Goal: Information Seeking & Learning: Compare options

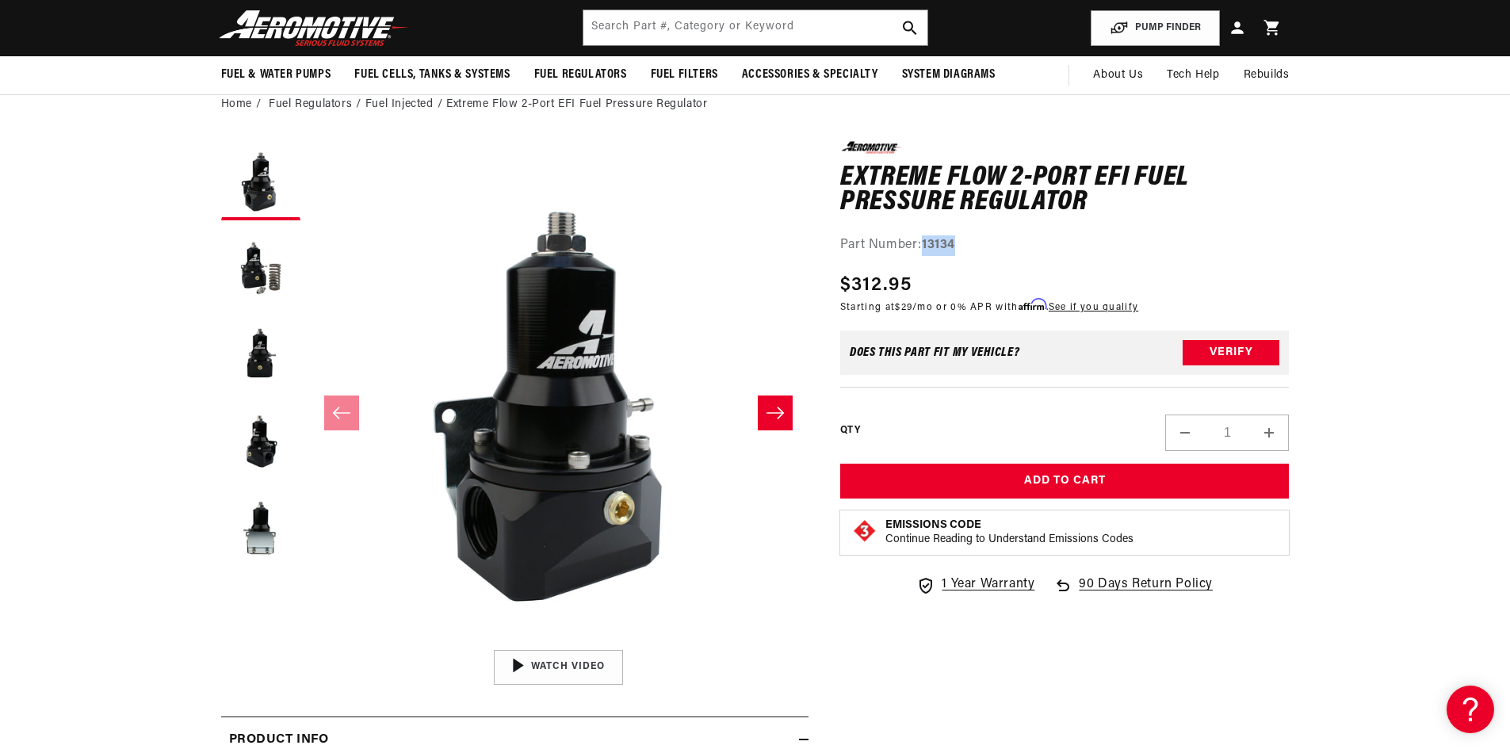
click at [771, 403] on button "Slide right" at bounding box center [775, 413] width 35 height 35
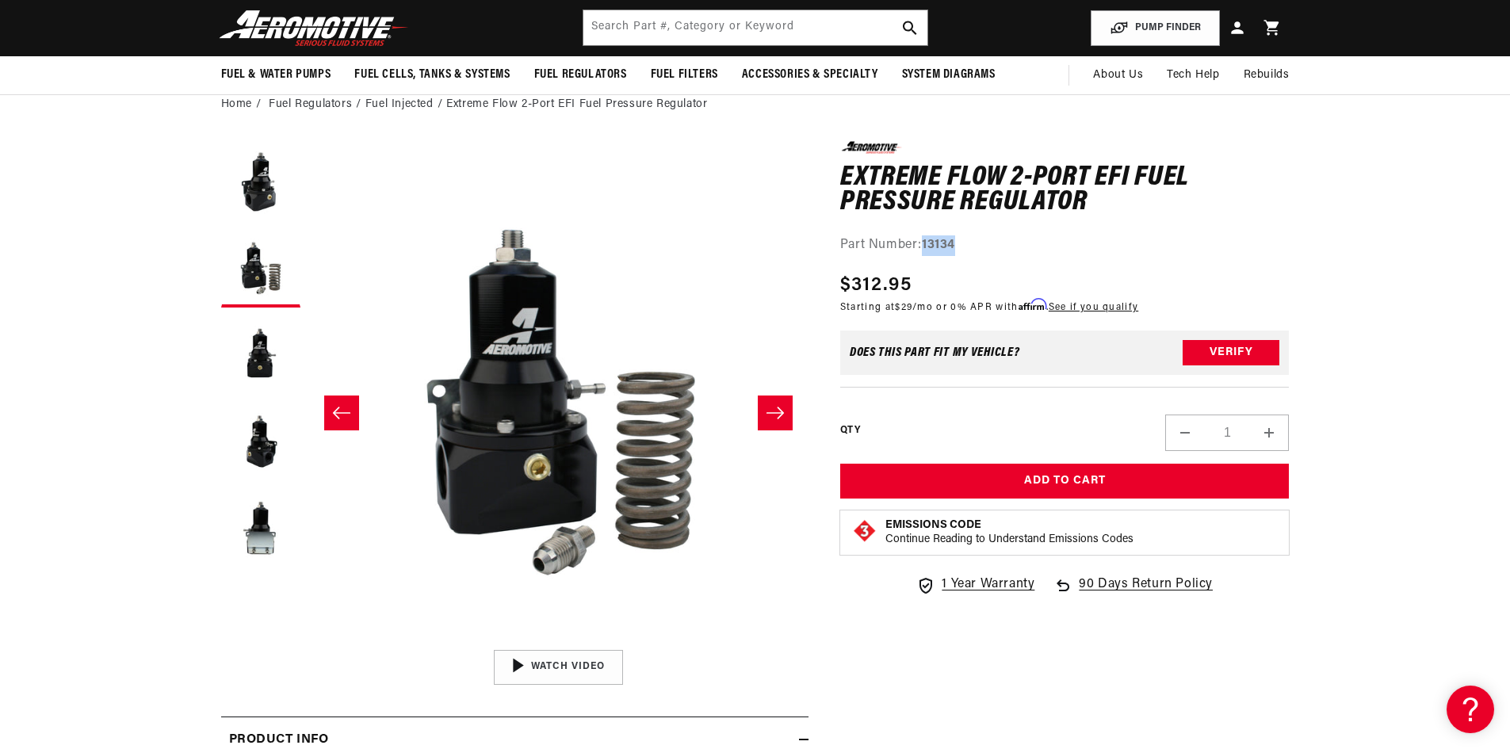
click at [771, 403] on button "Slide right" at bounding box center [775, 413] width 35 height 35
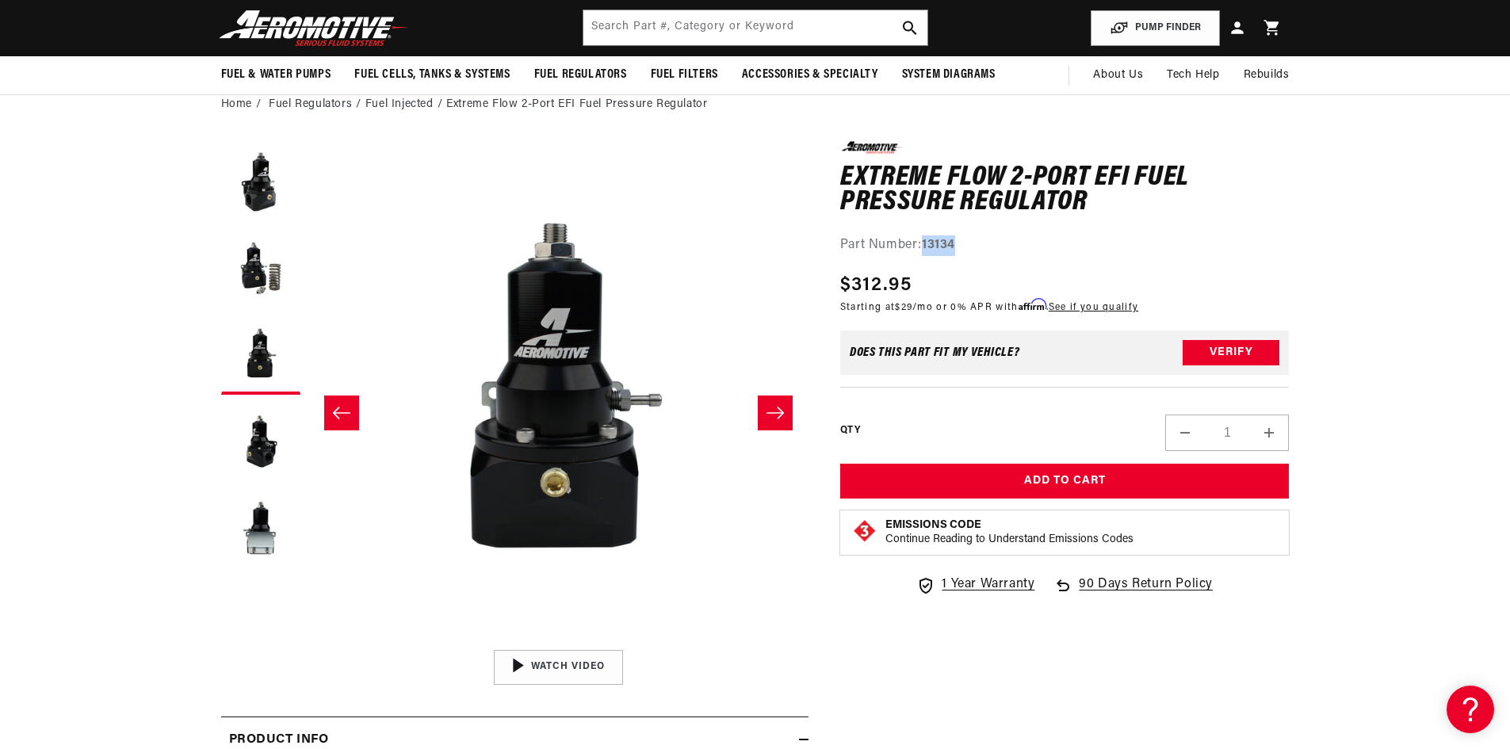
click at [771, 403] on button "Slide right" at bounding box center [775, 413] width 35 height 35
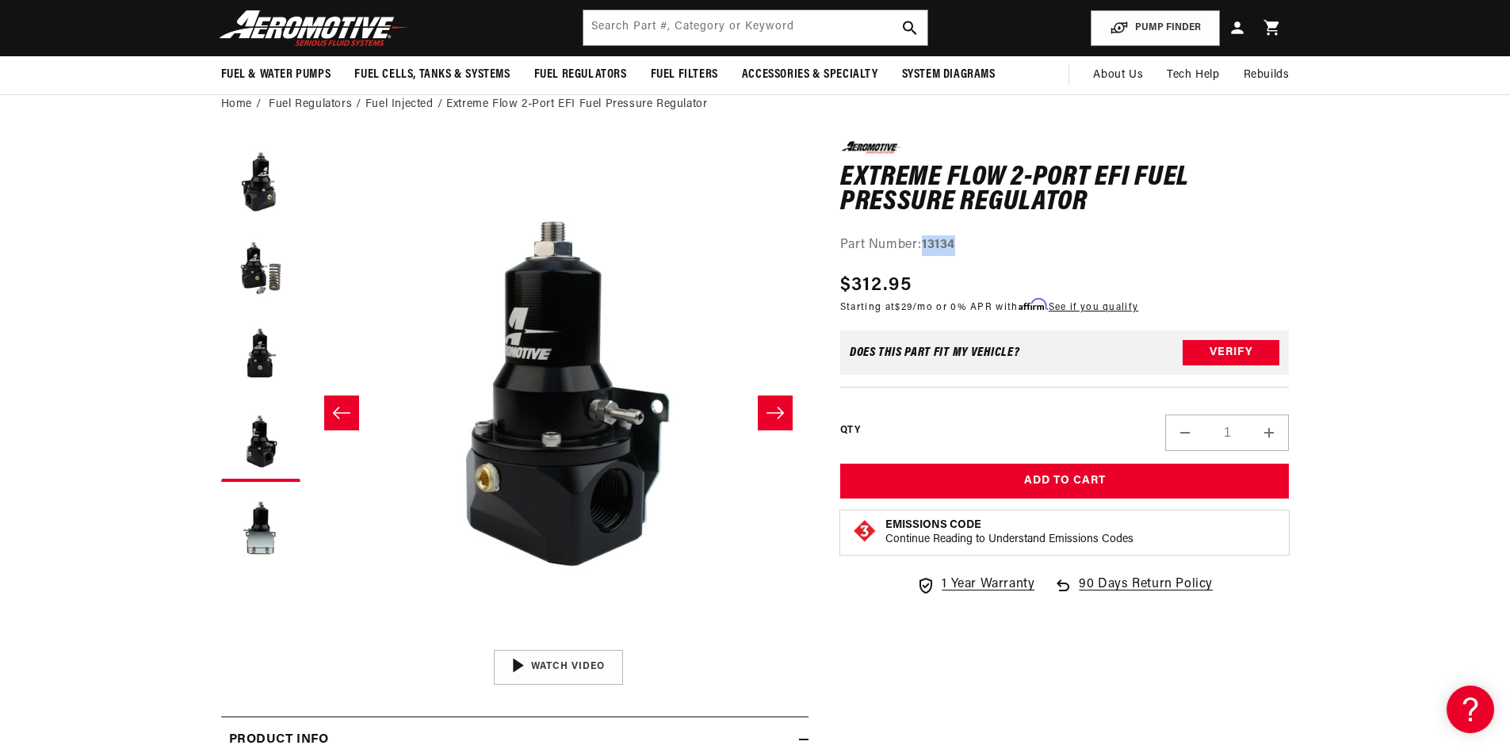
click at [771, 403] on button "Slide right" at bounding box center [775, 413] width 35 height 35
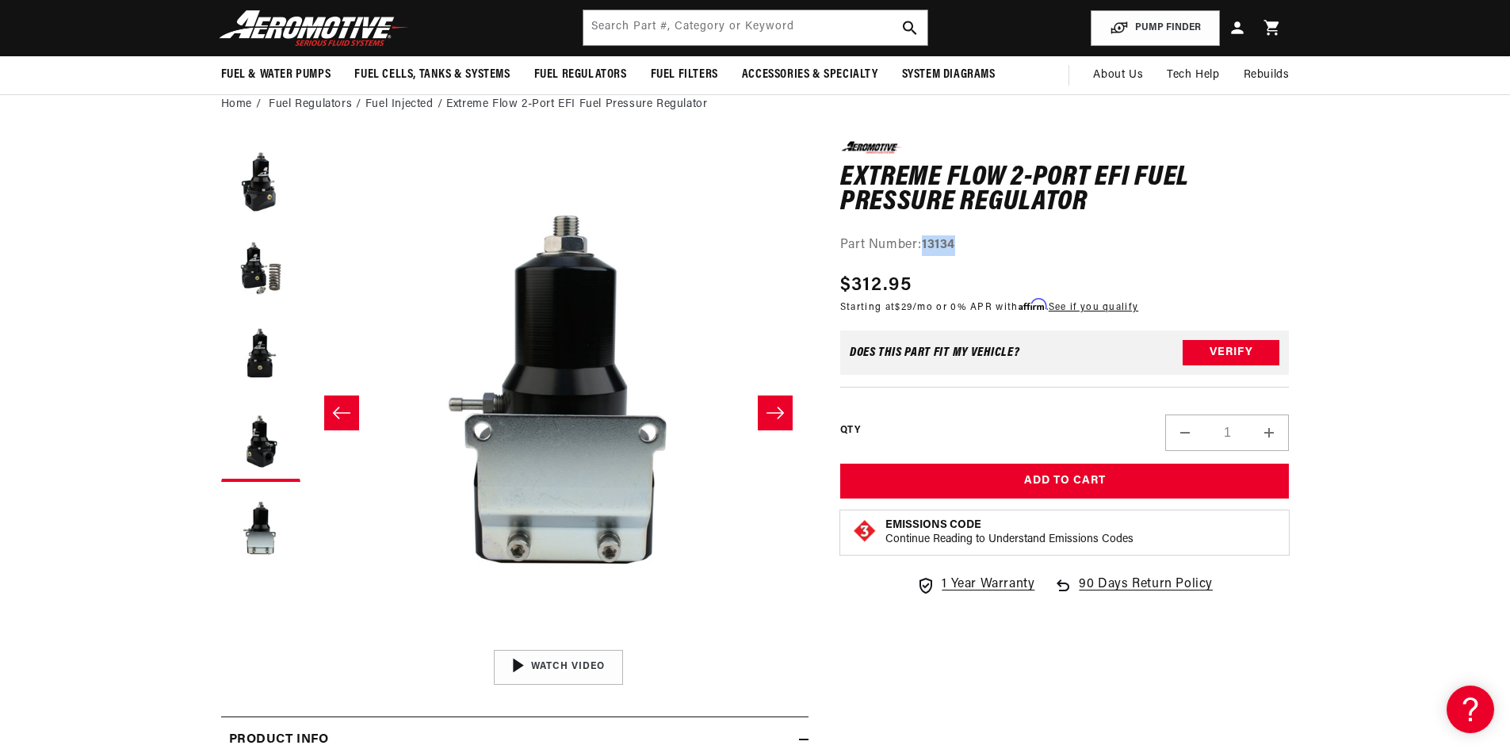
scroll to position [0, 2002]
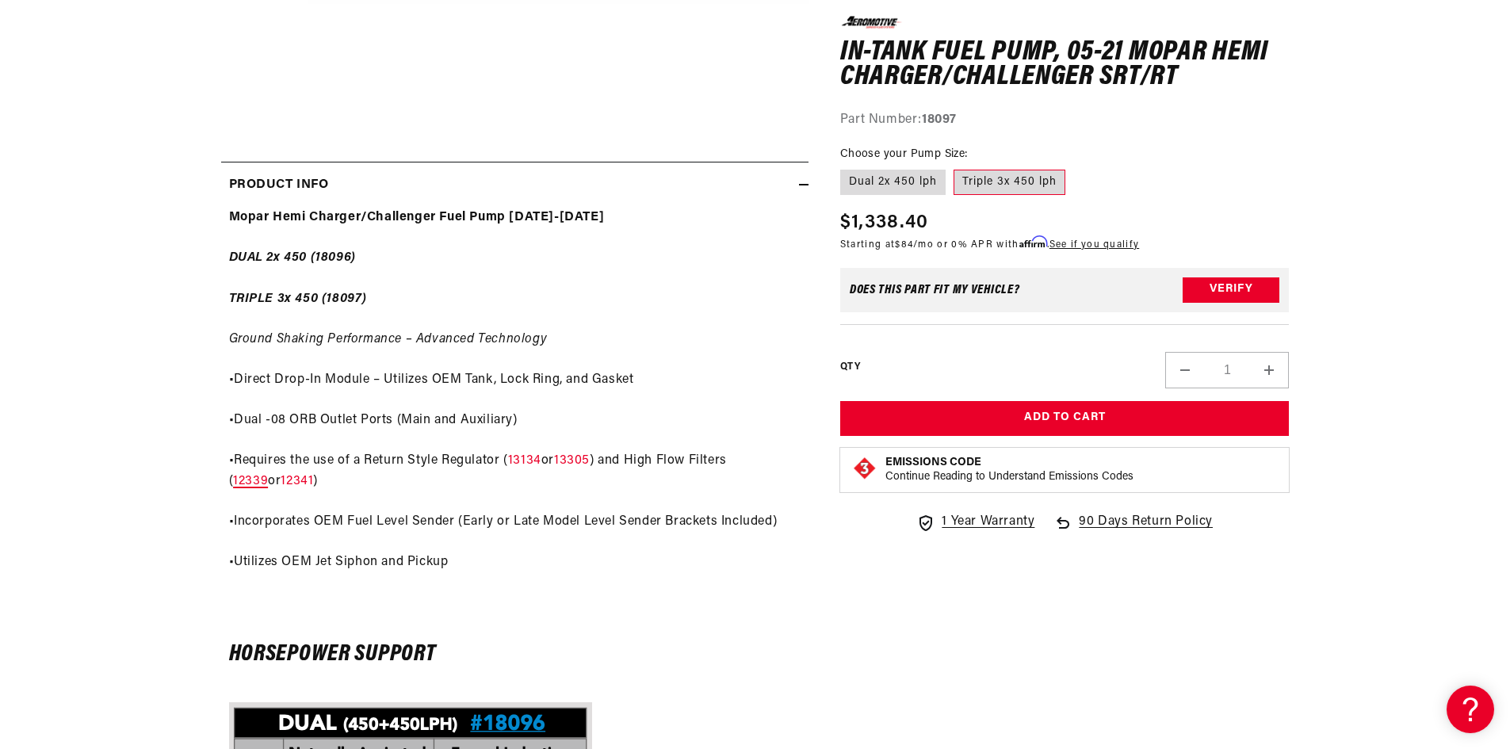
click at [268, 475] on link "12339" at bounding box center [250, 481] width 35 height 13
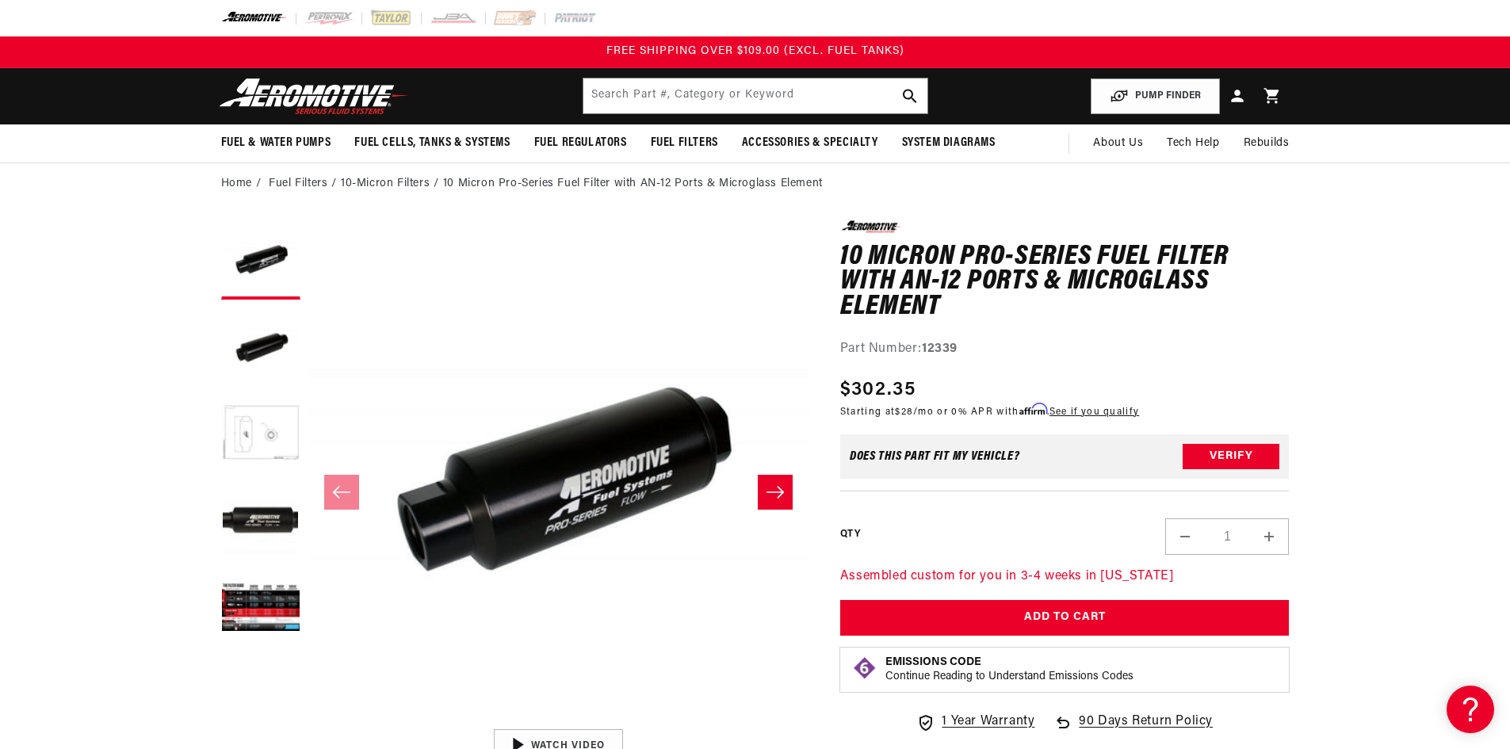
click at [792, 497] on button "Slide right" at bounding box center [775, 492] width 35 height 35
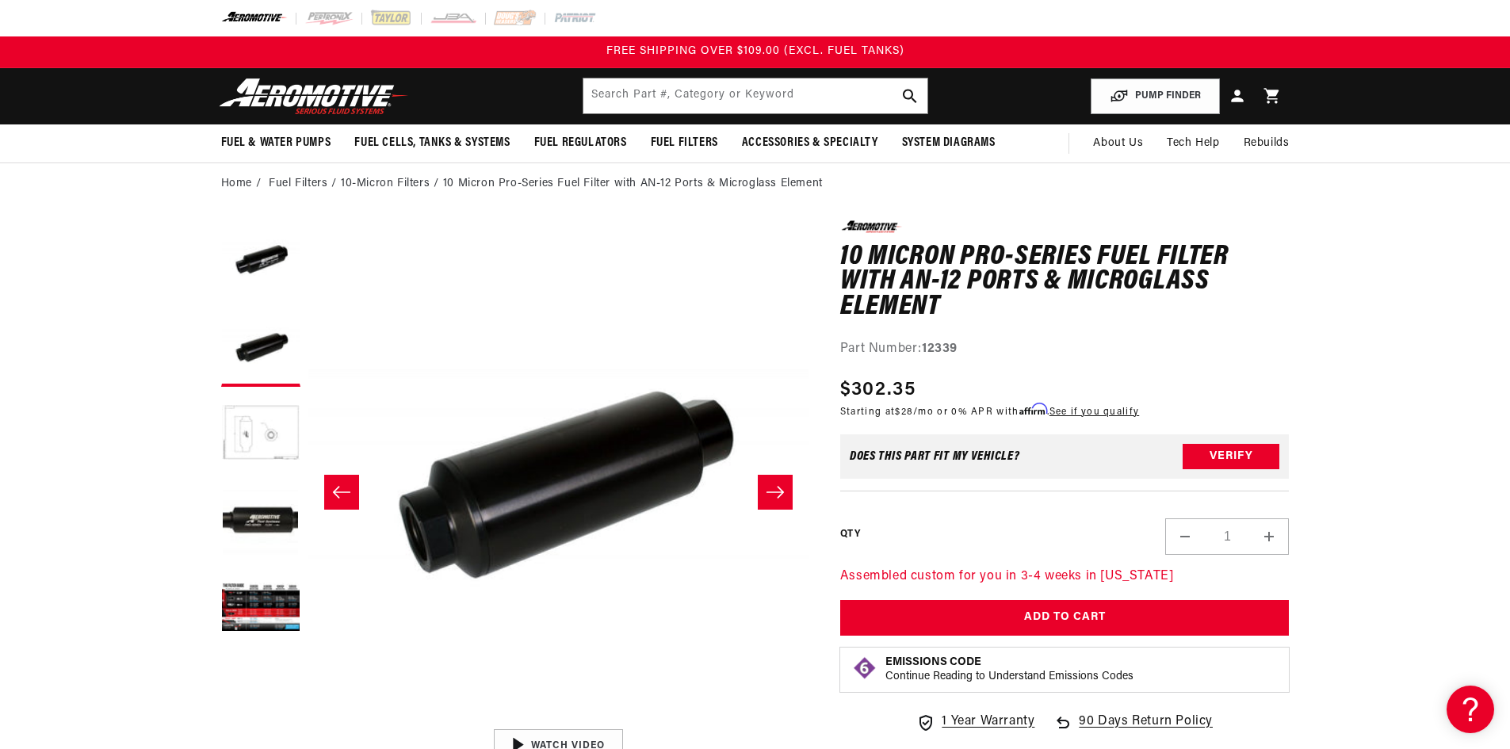
click at [792, 495] on button "Slide right" at bounding box center [775, 492] width 35 height 35
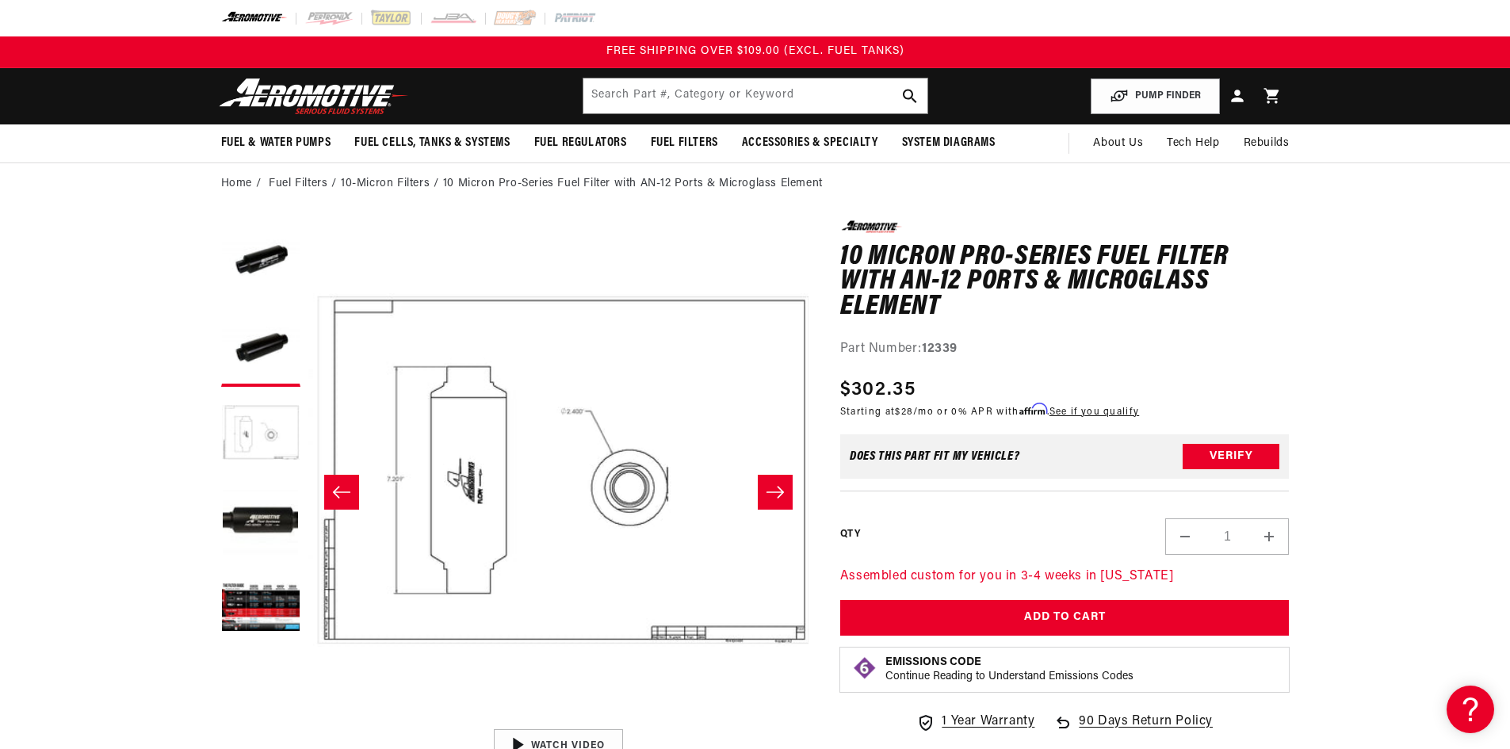
scroll to position [1, 1001]
click at [792, 495] on button "Slide right" at bounding box center [775, 492] width 35 height 35
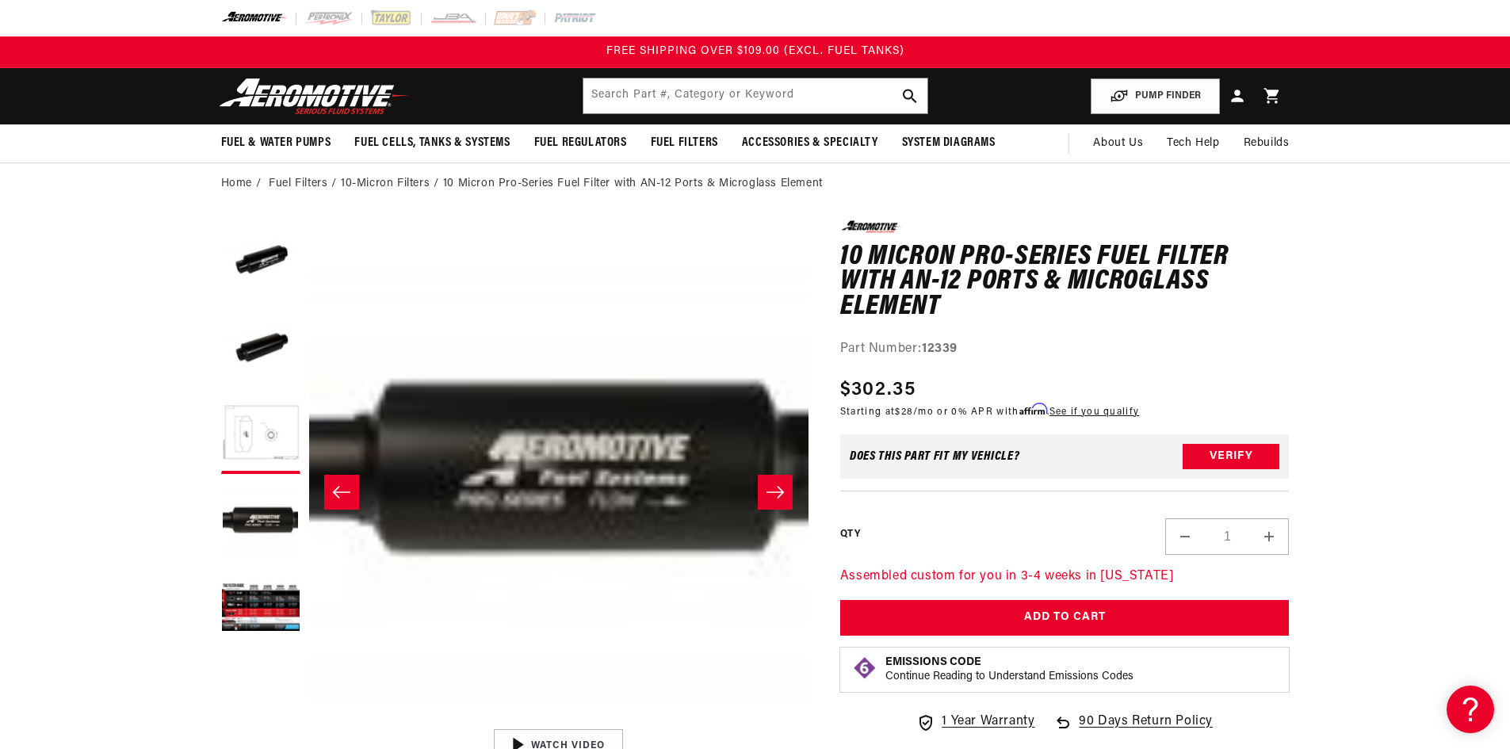
scroll to position [1, 1501]
click at [778, 492] on icon "Slide right" at bounding box center [774, 492] width 17 height 12
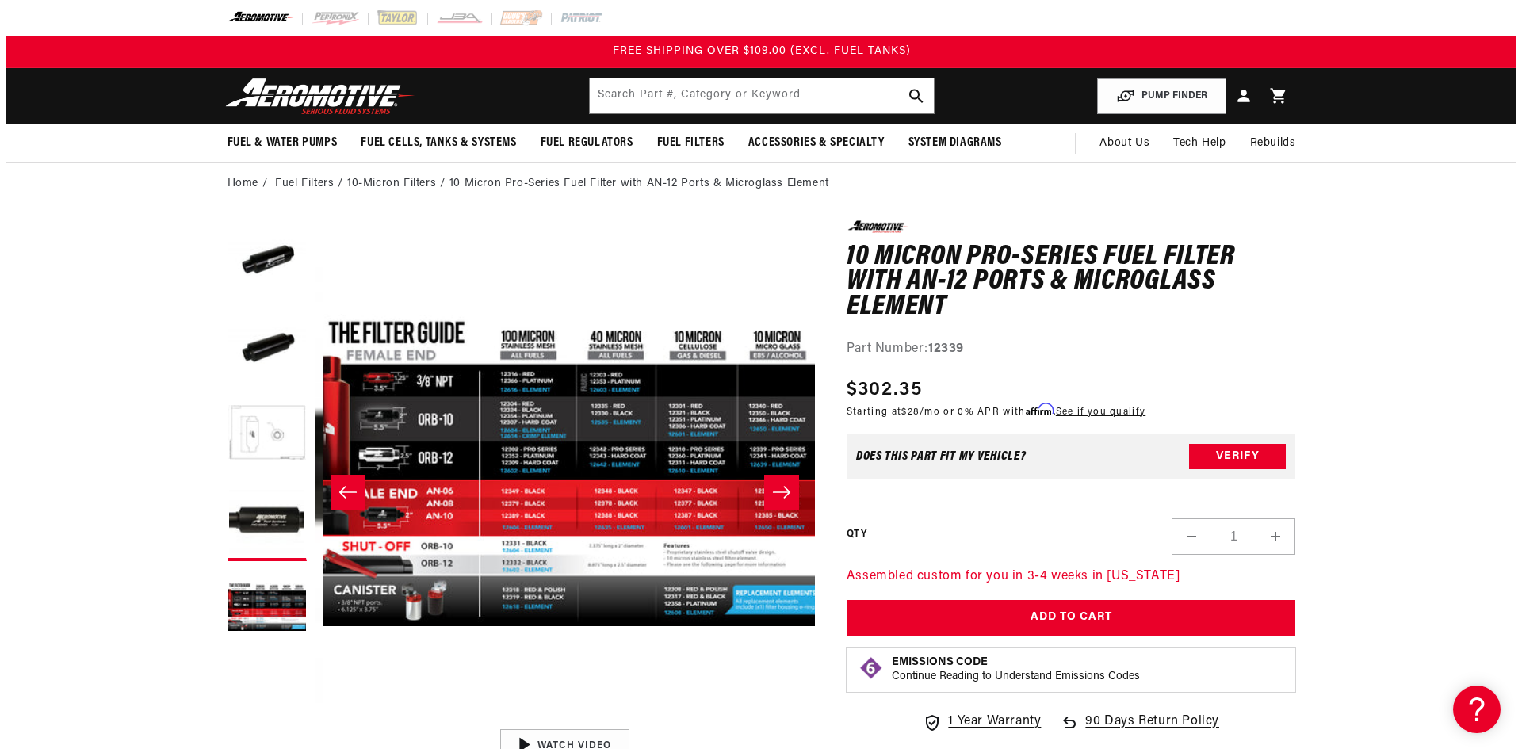
scroll to position [1, 2002]
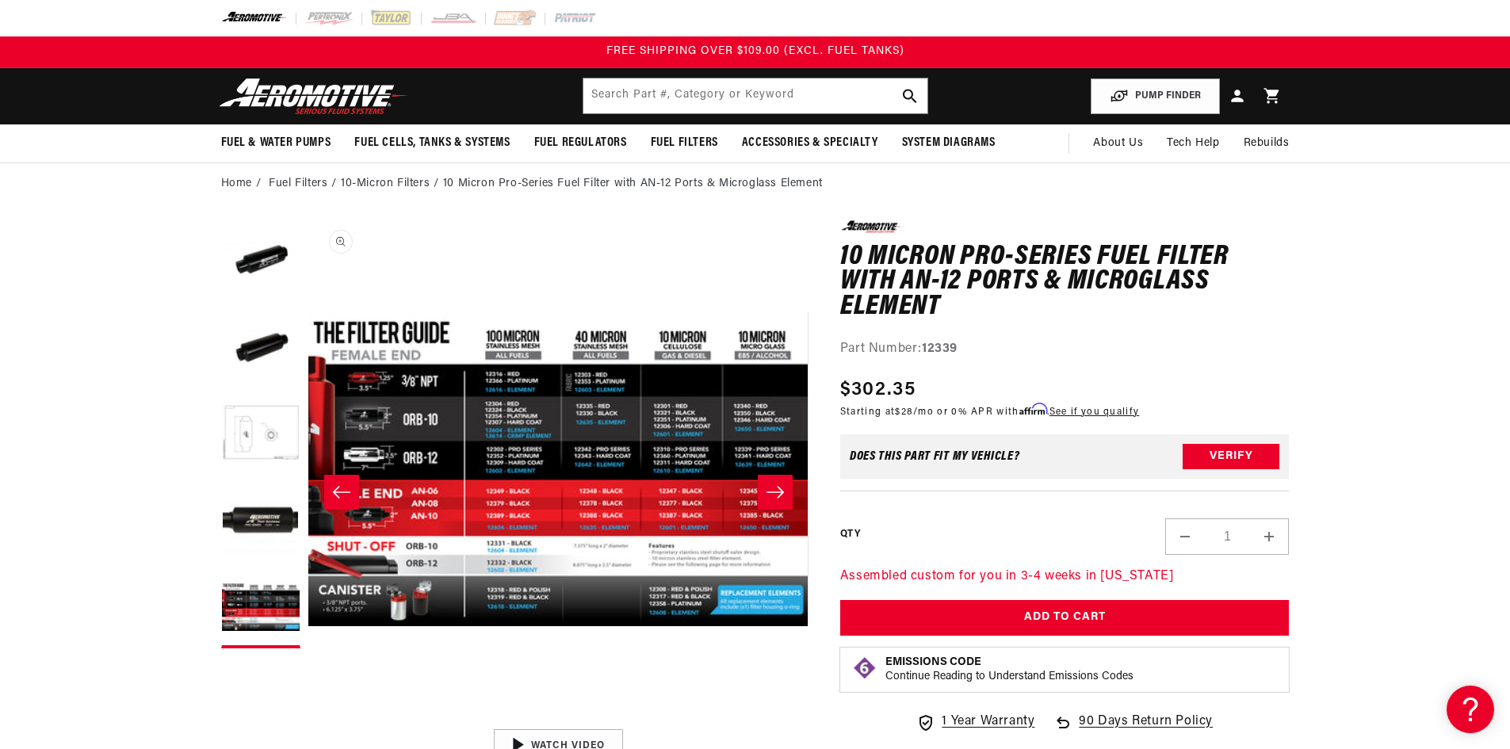
click at [308, 720] on button "Open media 5 in modal" at bounding box center [308, 720] width 0 height 0
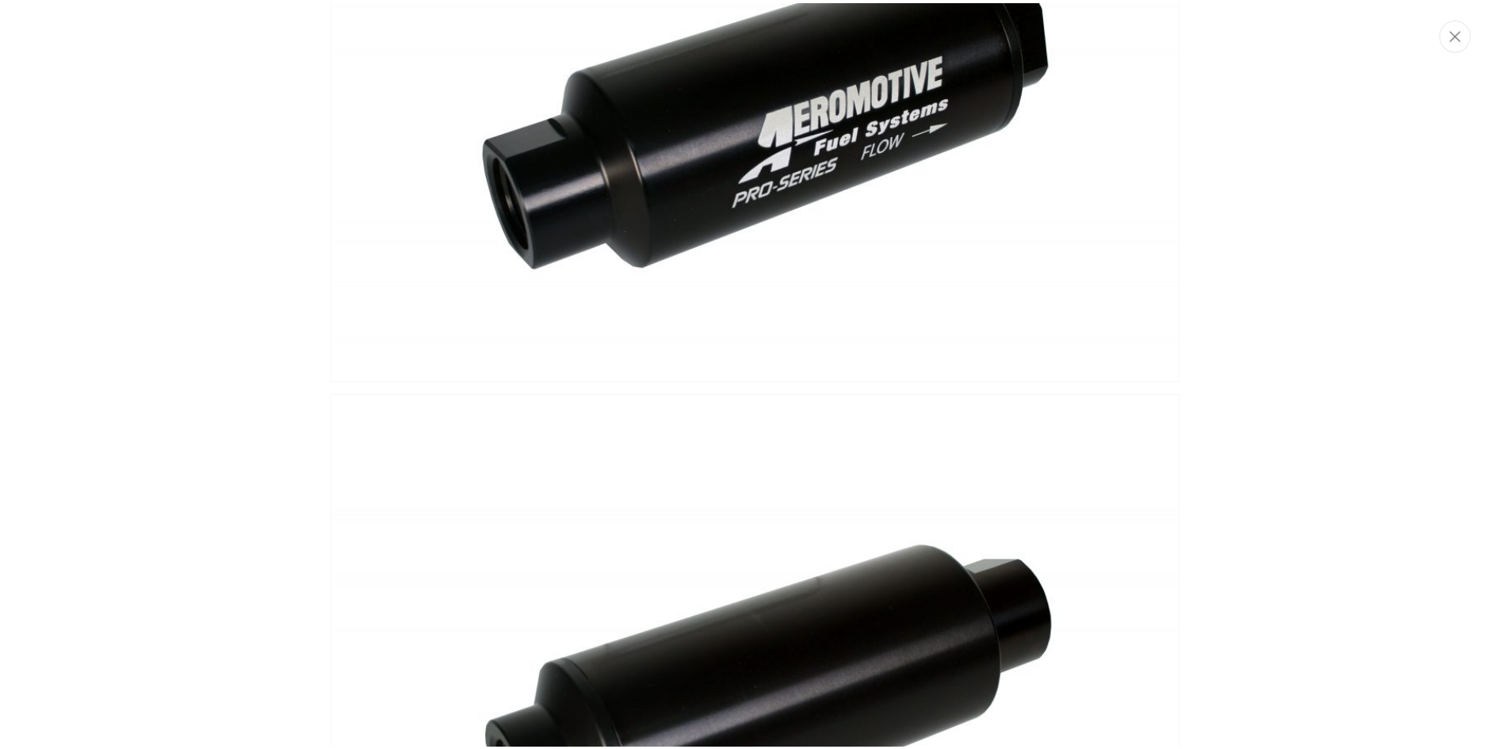
scroll to position [0, 0]
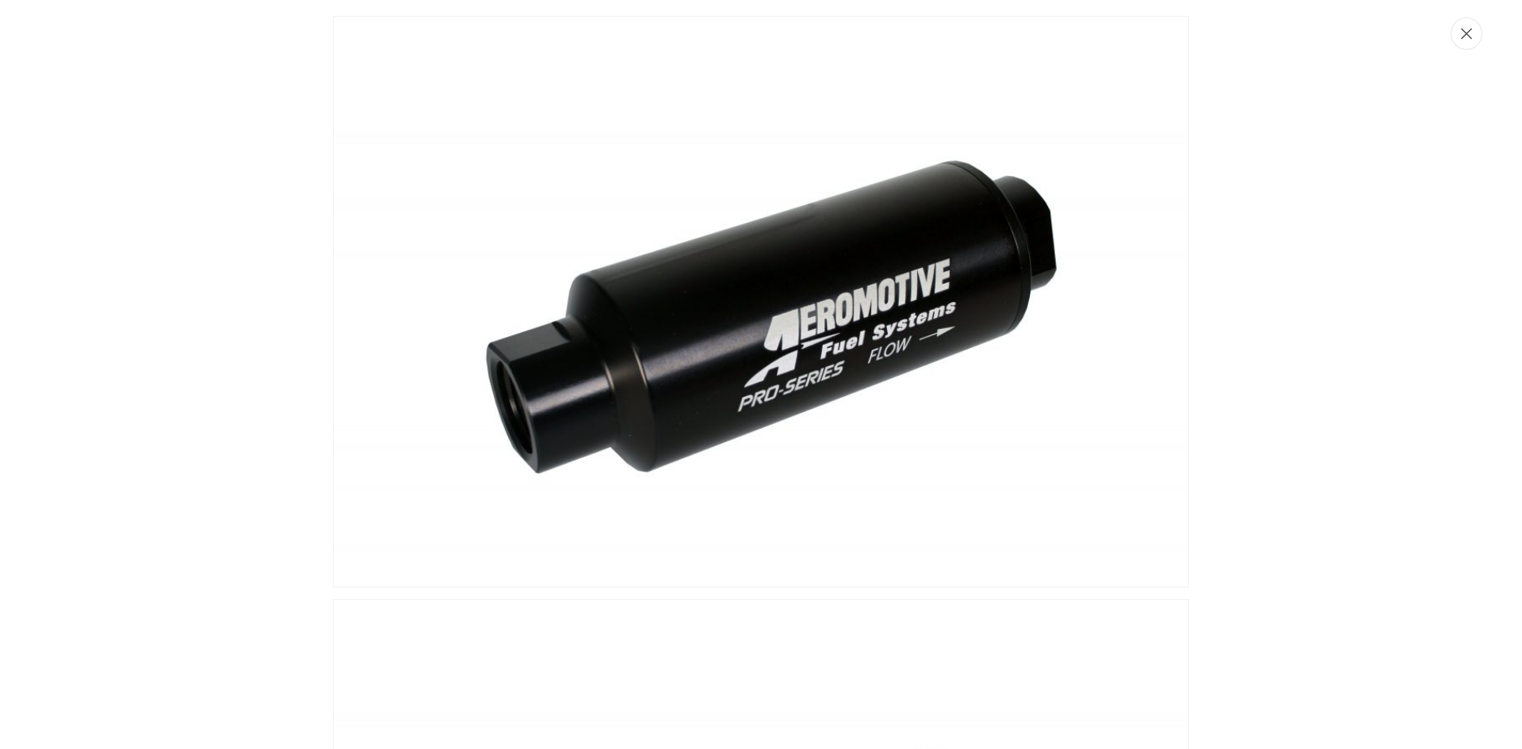
click at [1458, 39] on button "Close" at bounding box center [1466, 33] width 32 height 32
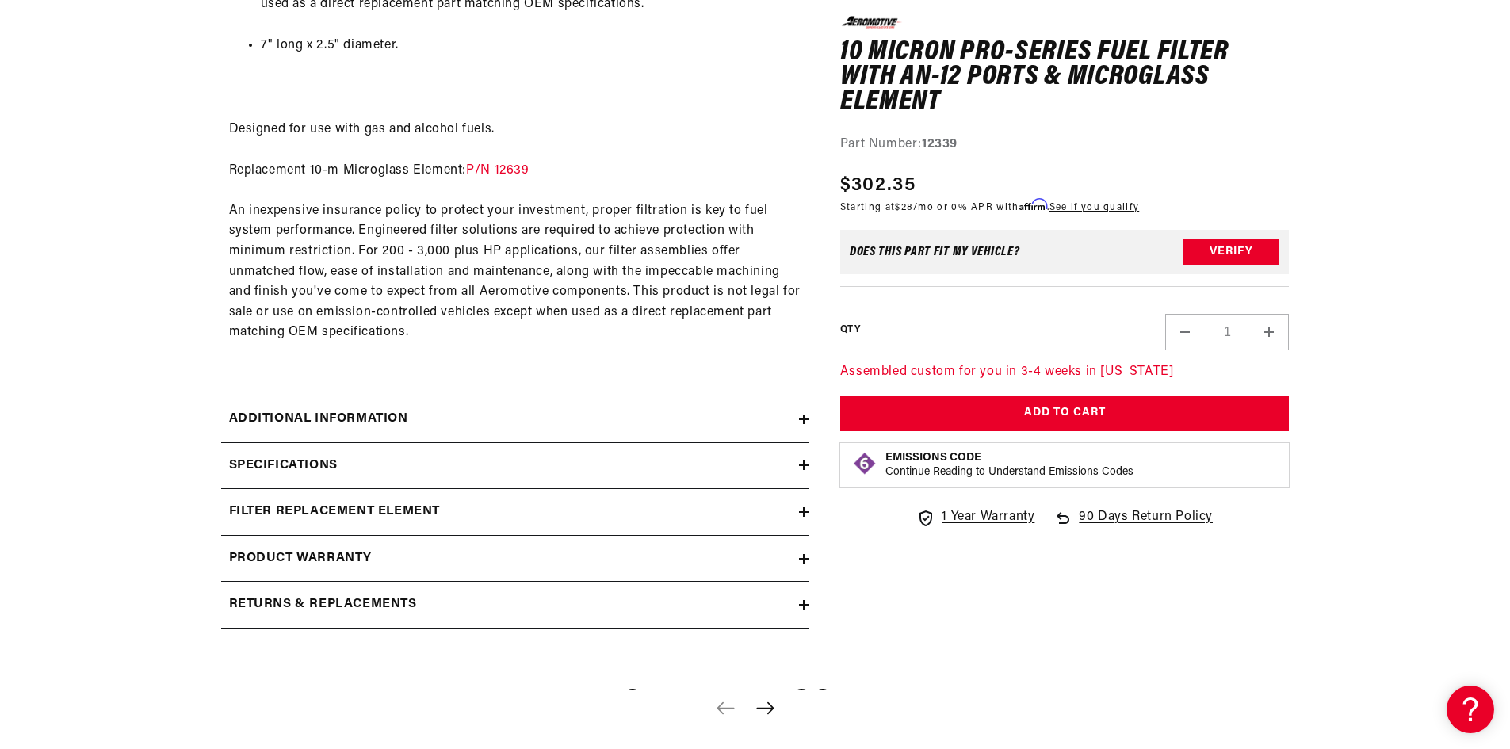
scroll to position [1110, 0]
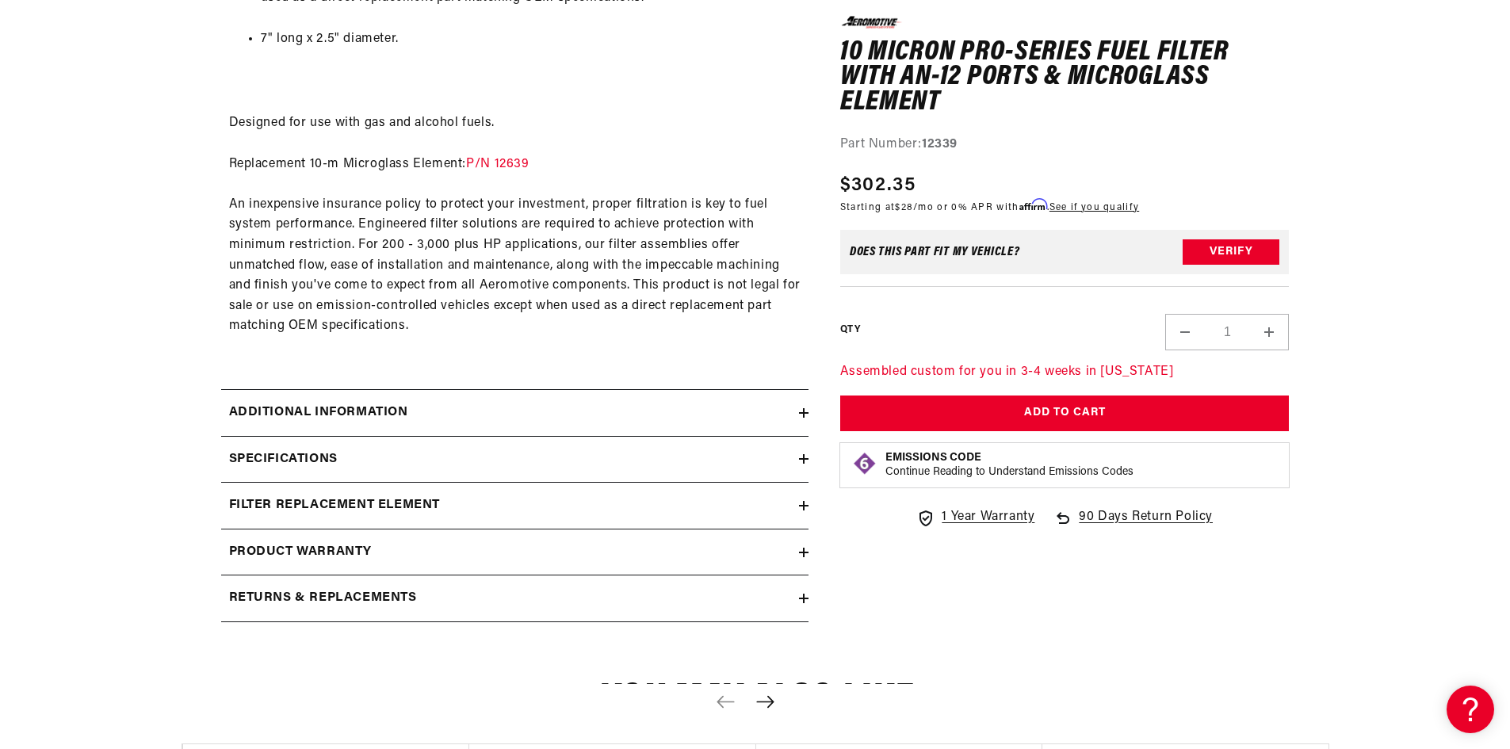
click at [797, 413] on div "Additional information" at bounding box center [510, 413] width 578 height 21
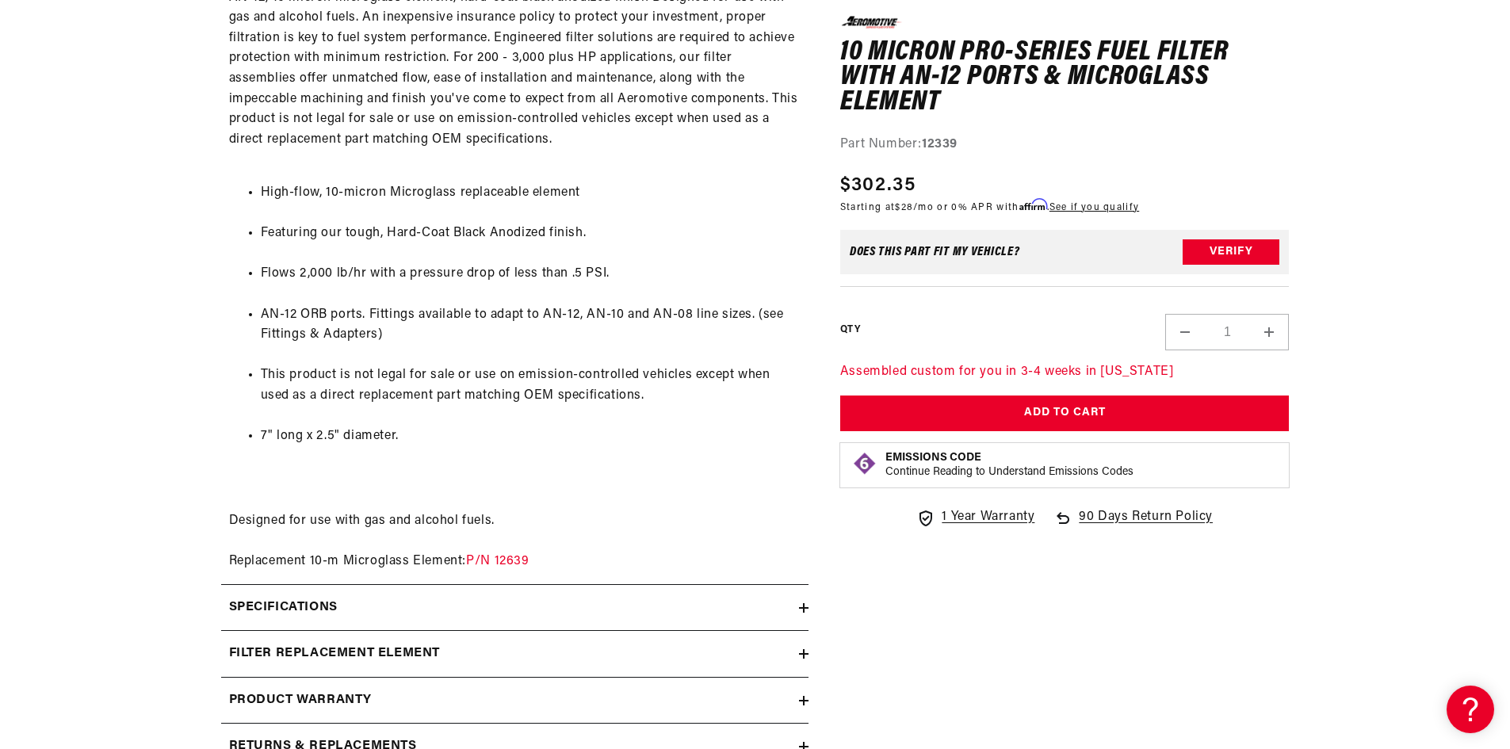
scroll to position [1585, 0]
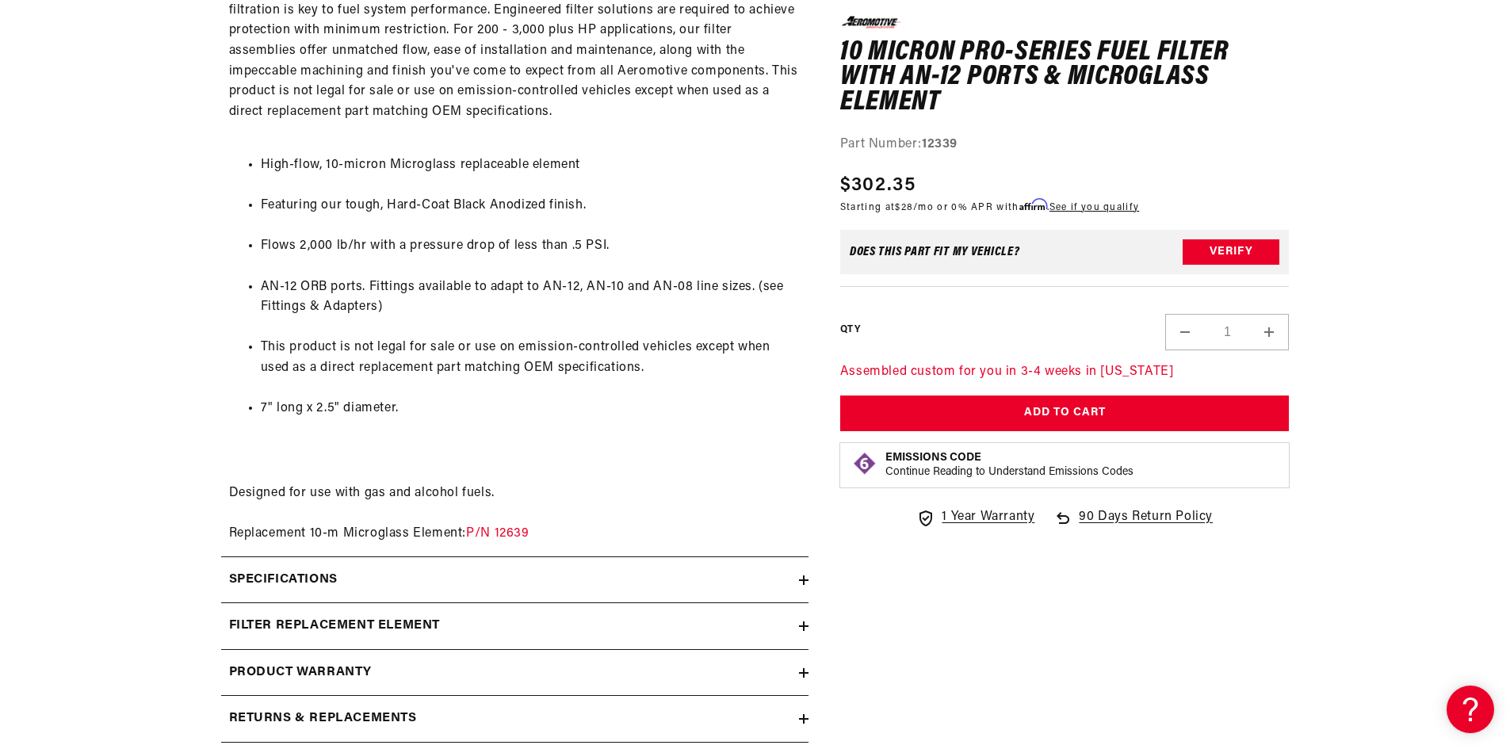
click at [800, 580] on icon at bounding box center [804, 580] width 10 height 0
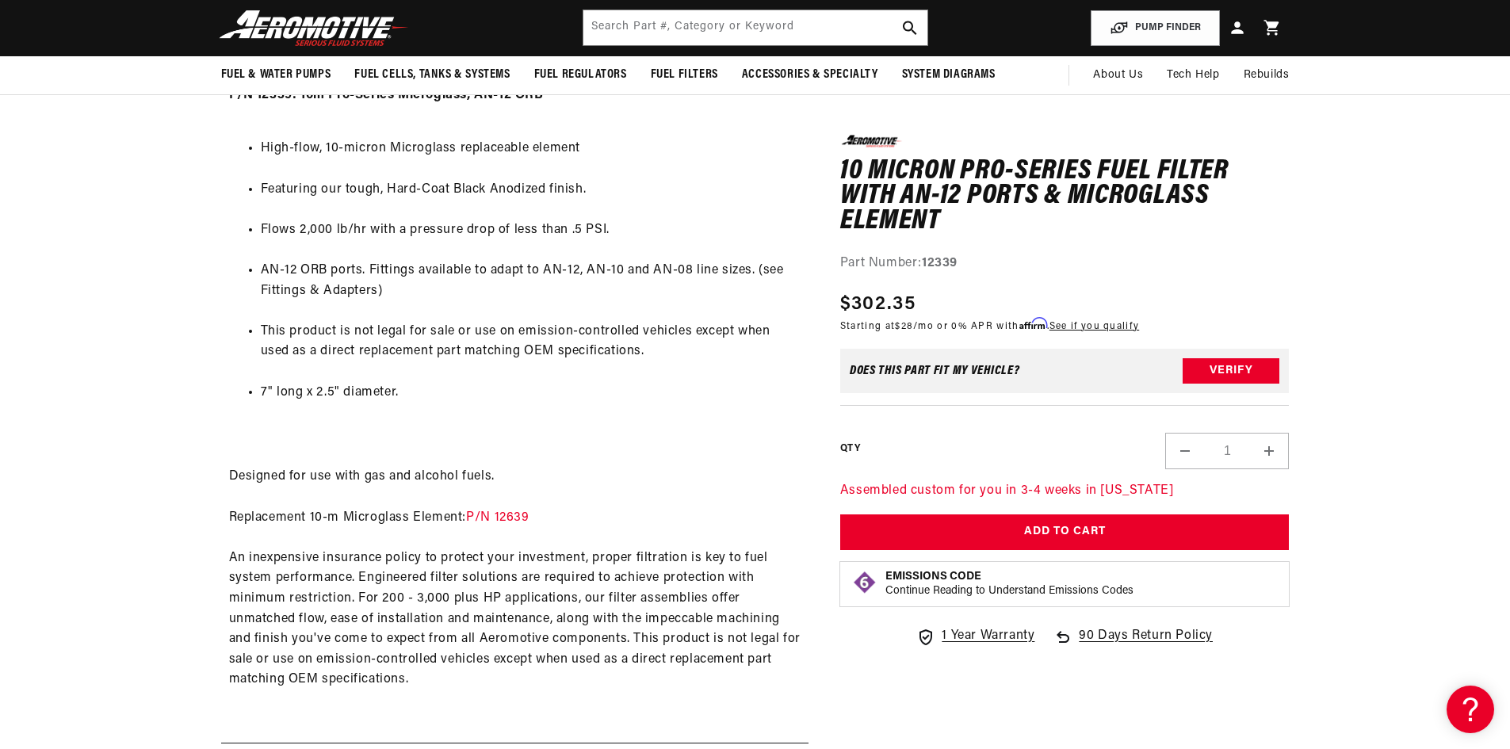
scroll to position [555, 0]
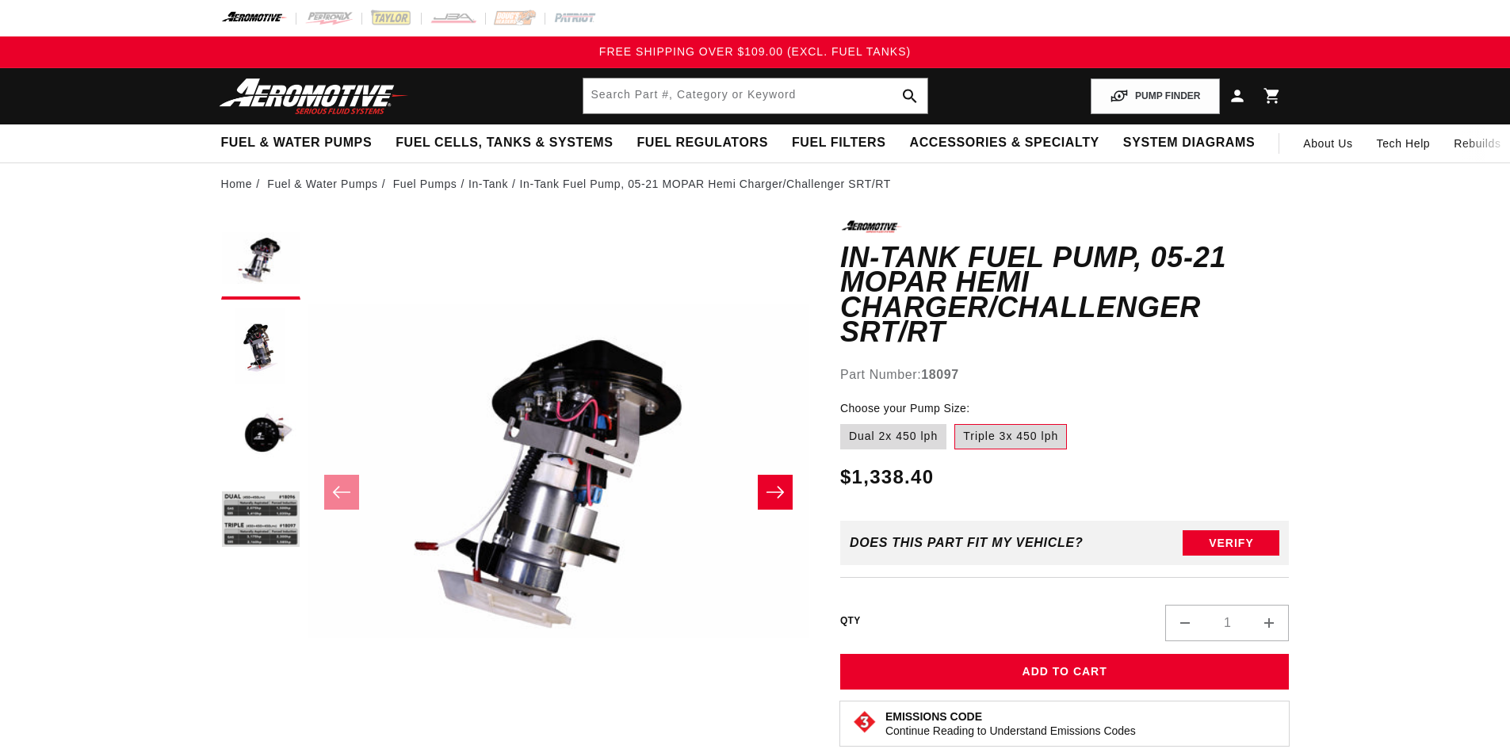
scroll to position [634, 0]
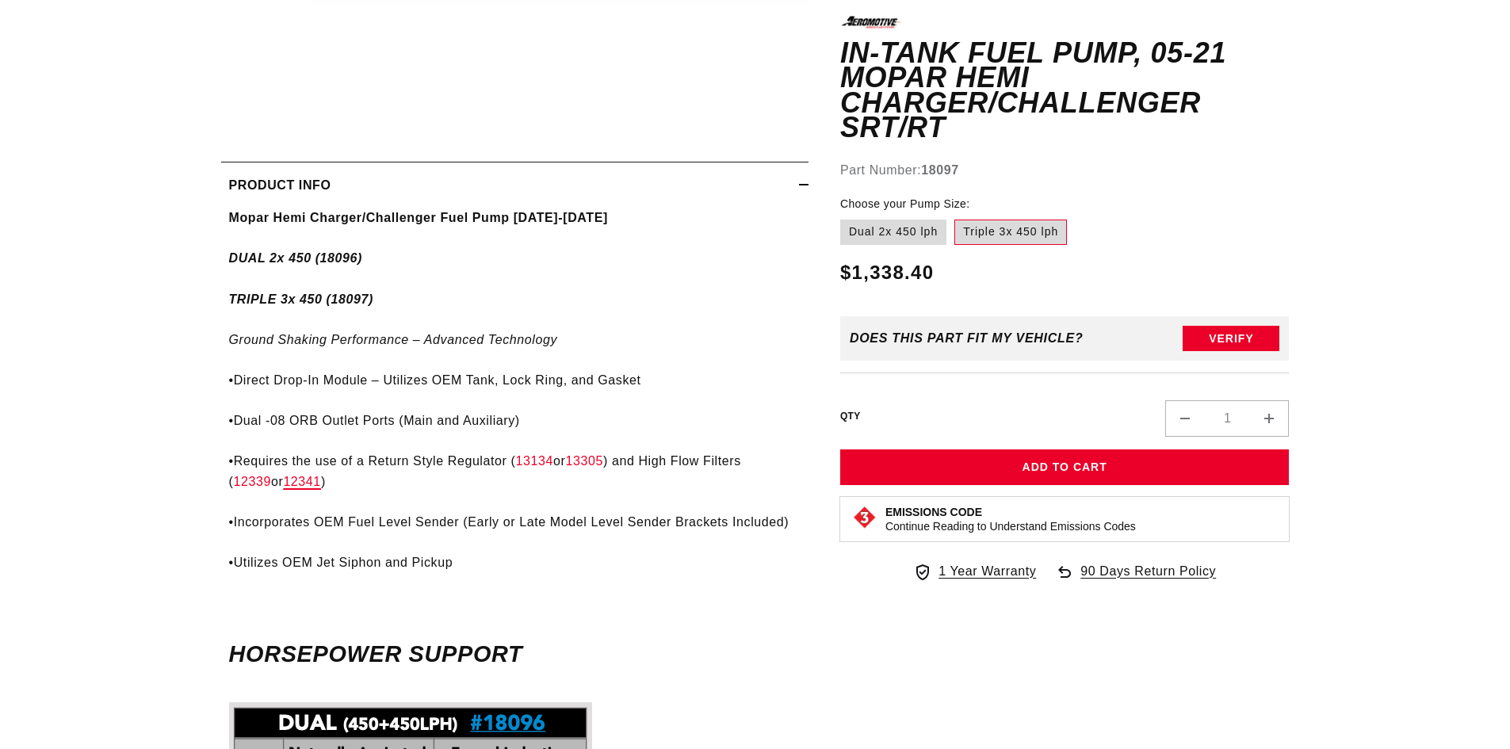
click at [283, 480] on link "12341" at bounding box center [302, 481] width 38 height 13
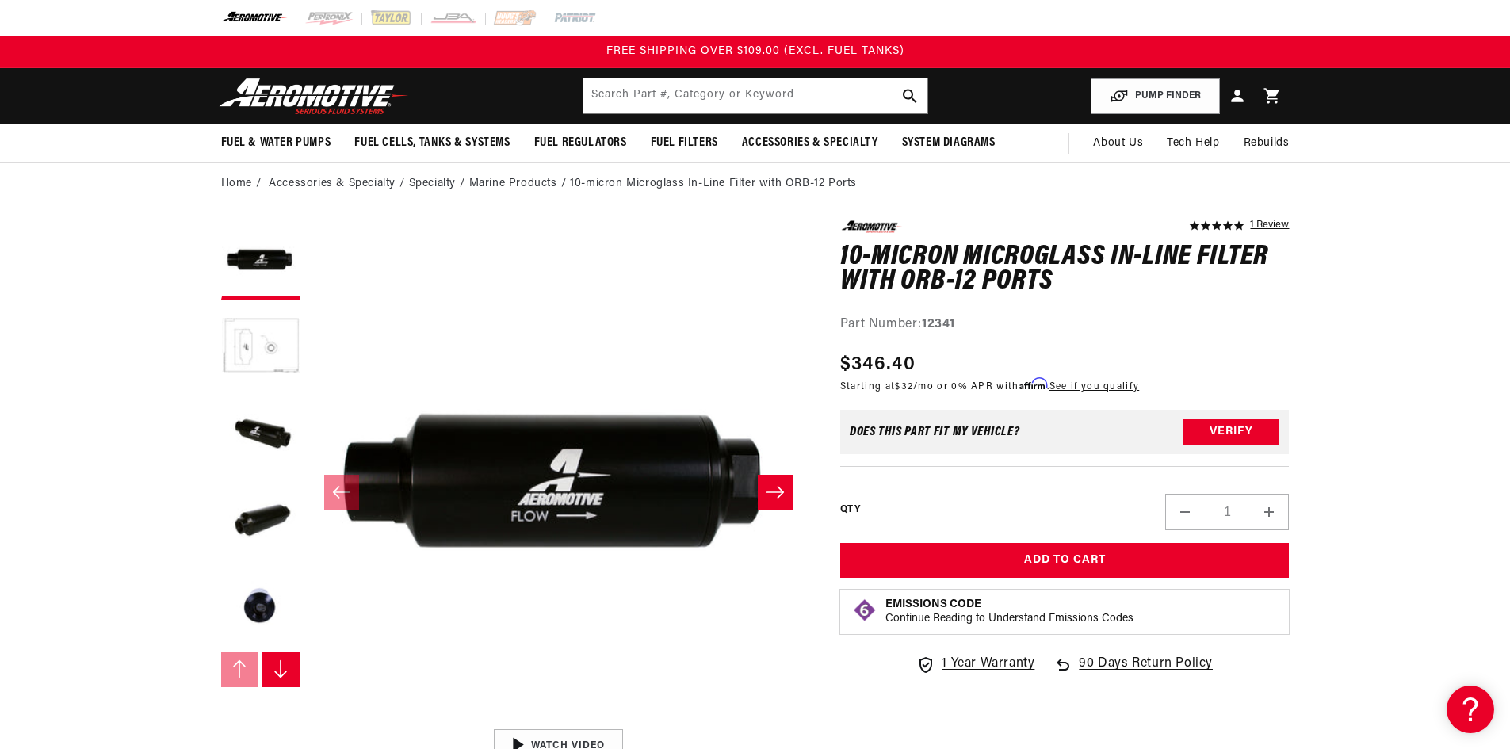
click at [764, 489] on button "Slide right" at bounding box center [775, 492] width 35 height 35
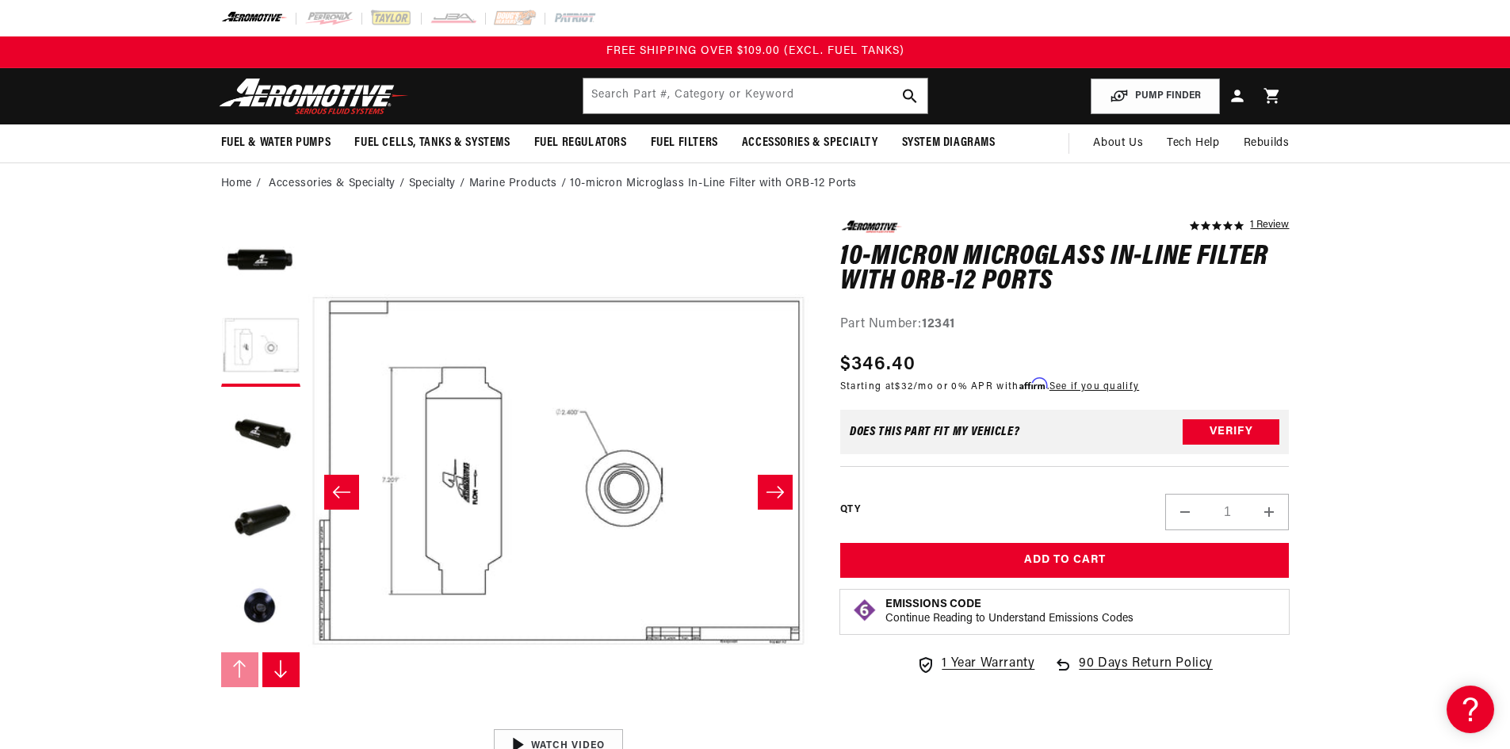
click at [764, 489] on button "Slide right" at bounding box center [775, 492] width 35 height 35
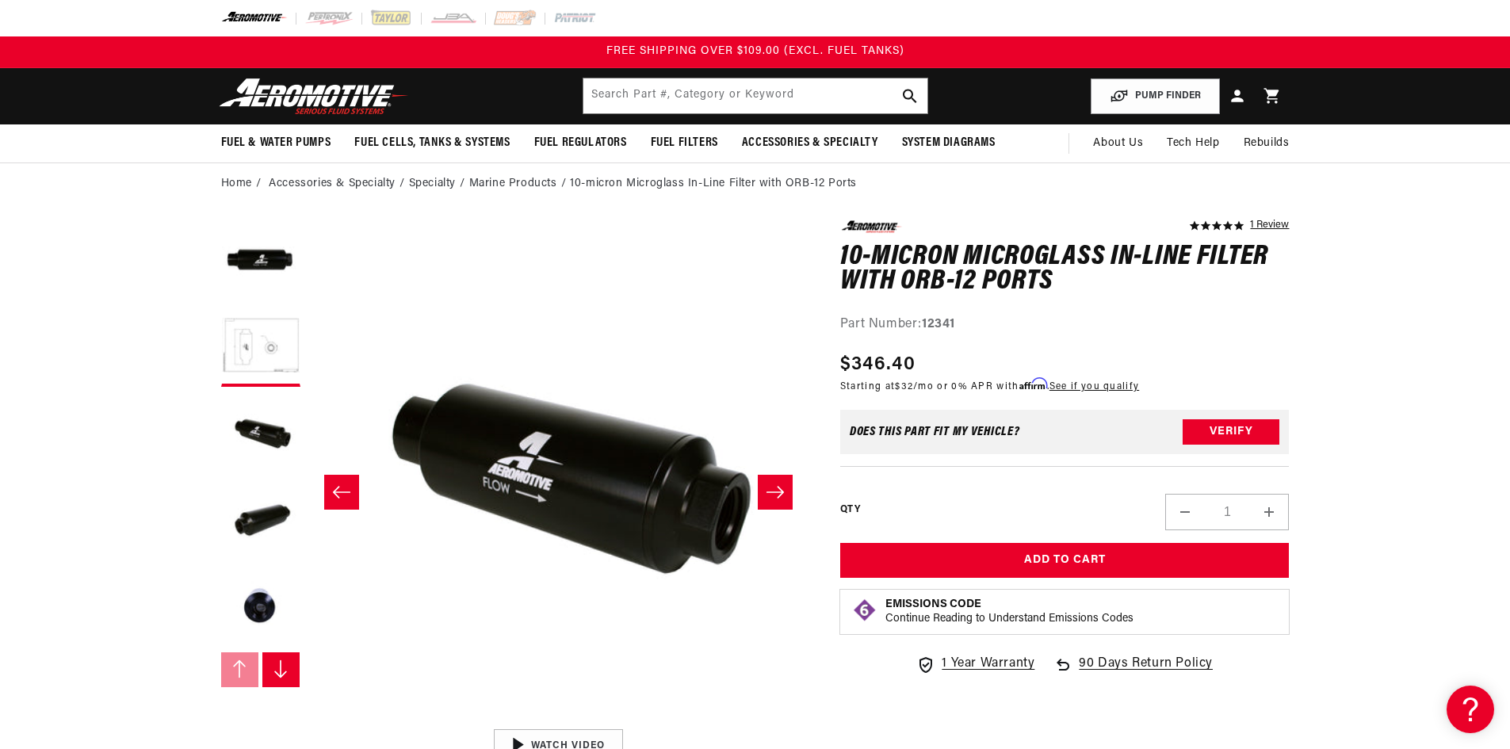
click at [764, 489] on button "Slide right" at bounding box center [775, 492] width 35 height 35
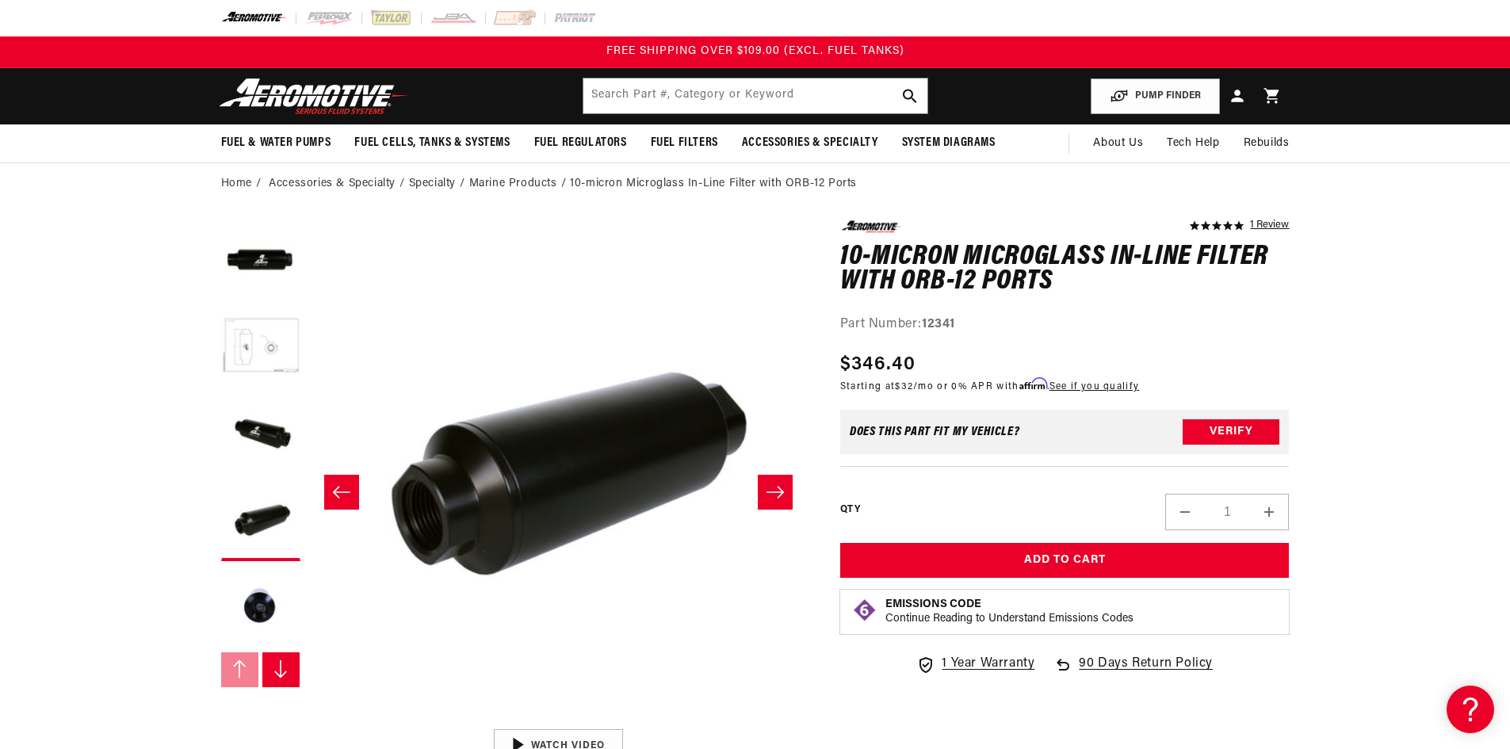
click at [764, 489] on button "Slide right" at bounding box center [775, 492] width 35 height 35
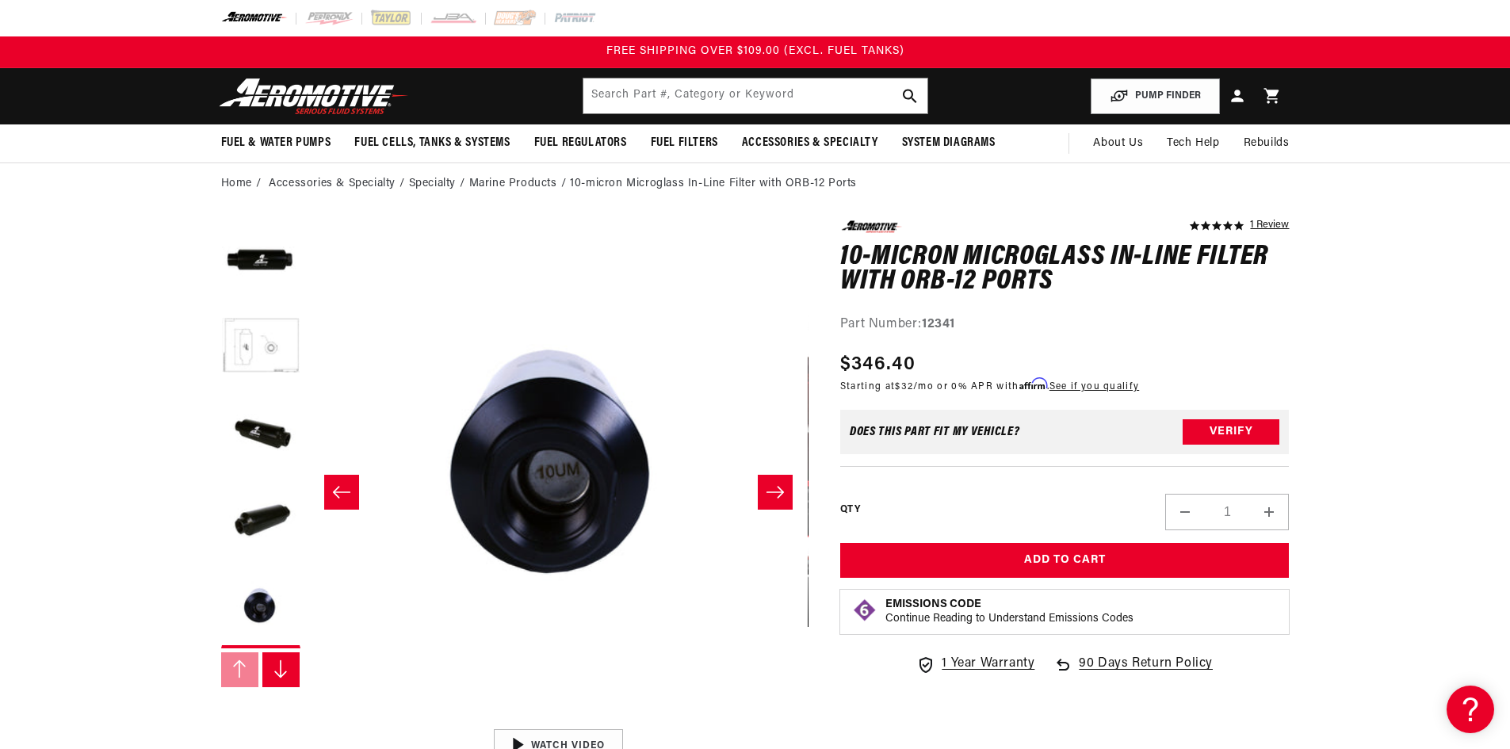
click at [764, 489] on button "Slide right" at bounding box center [775, 492] width 35 height 35
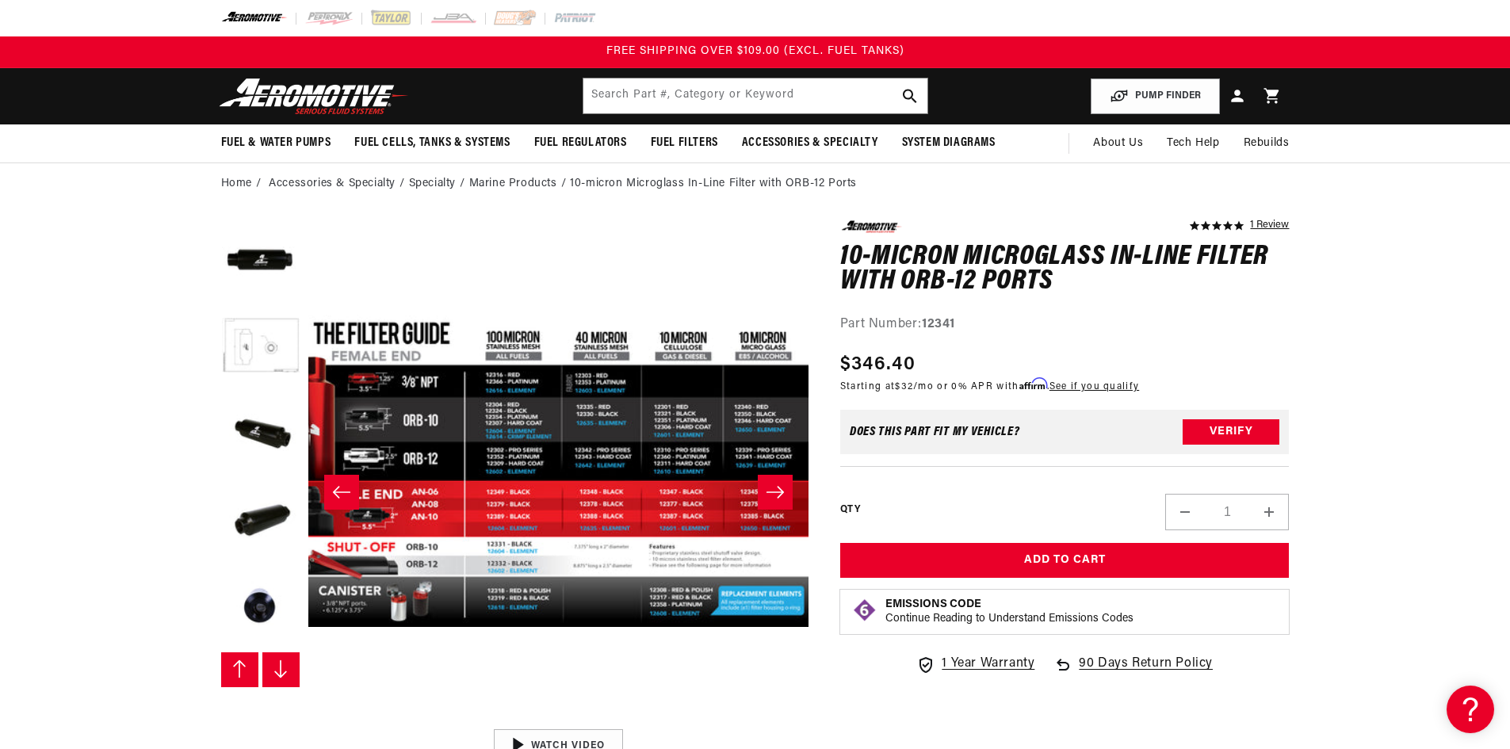
scroll to position [87, 0]
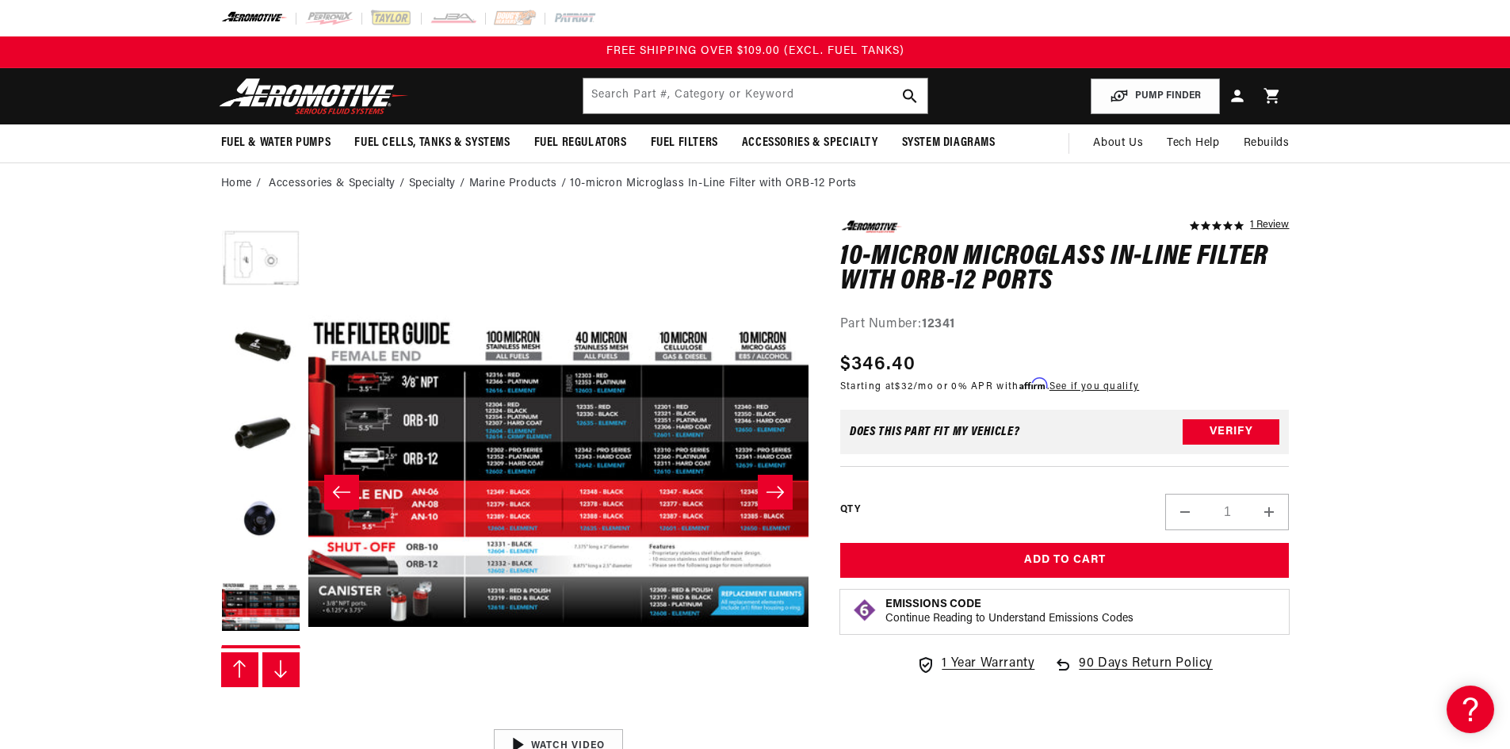
click at [764, 489] on button "Slide right" at bounding box center [775, 492] width 35 height 35
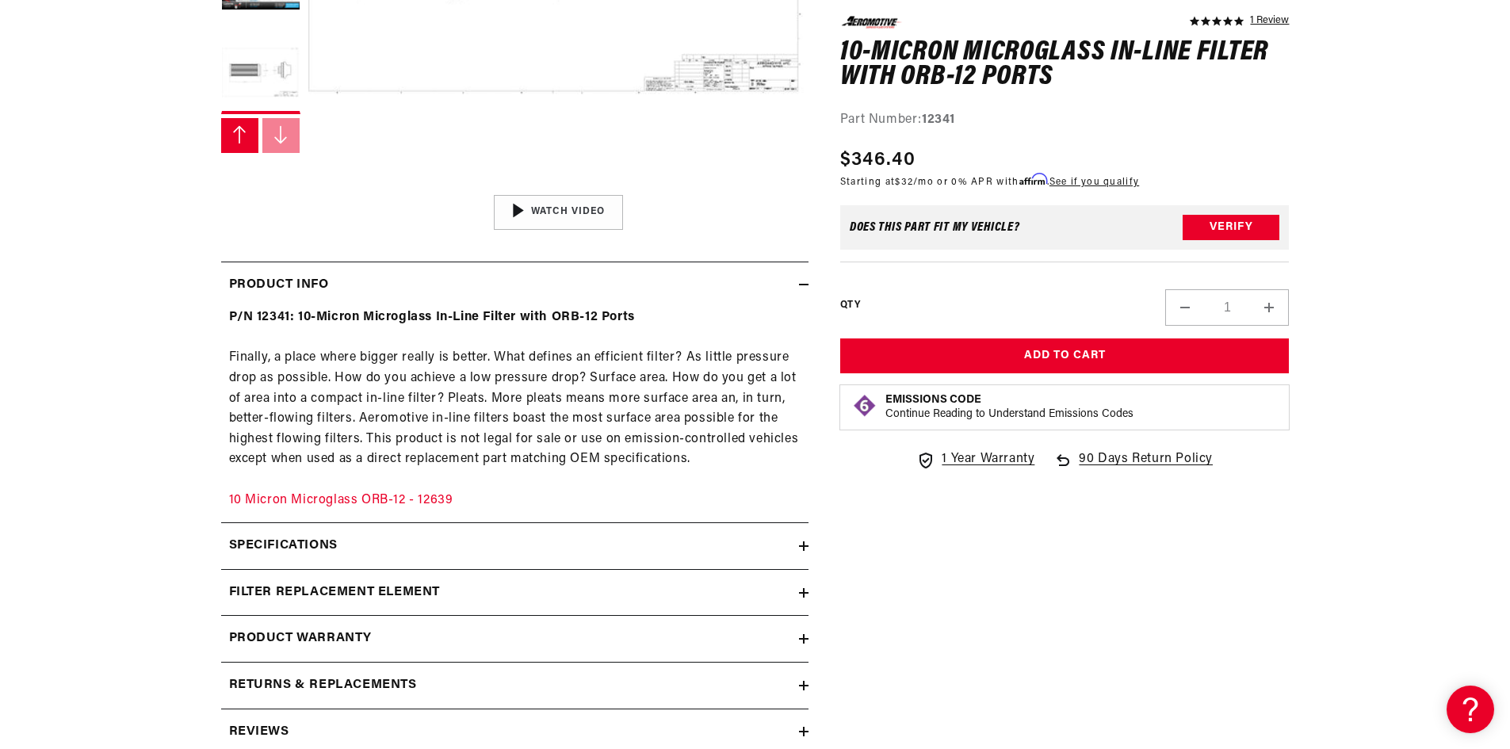
scroll to position [555, 0]
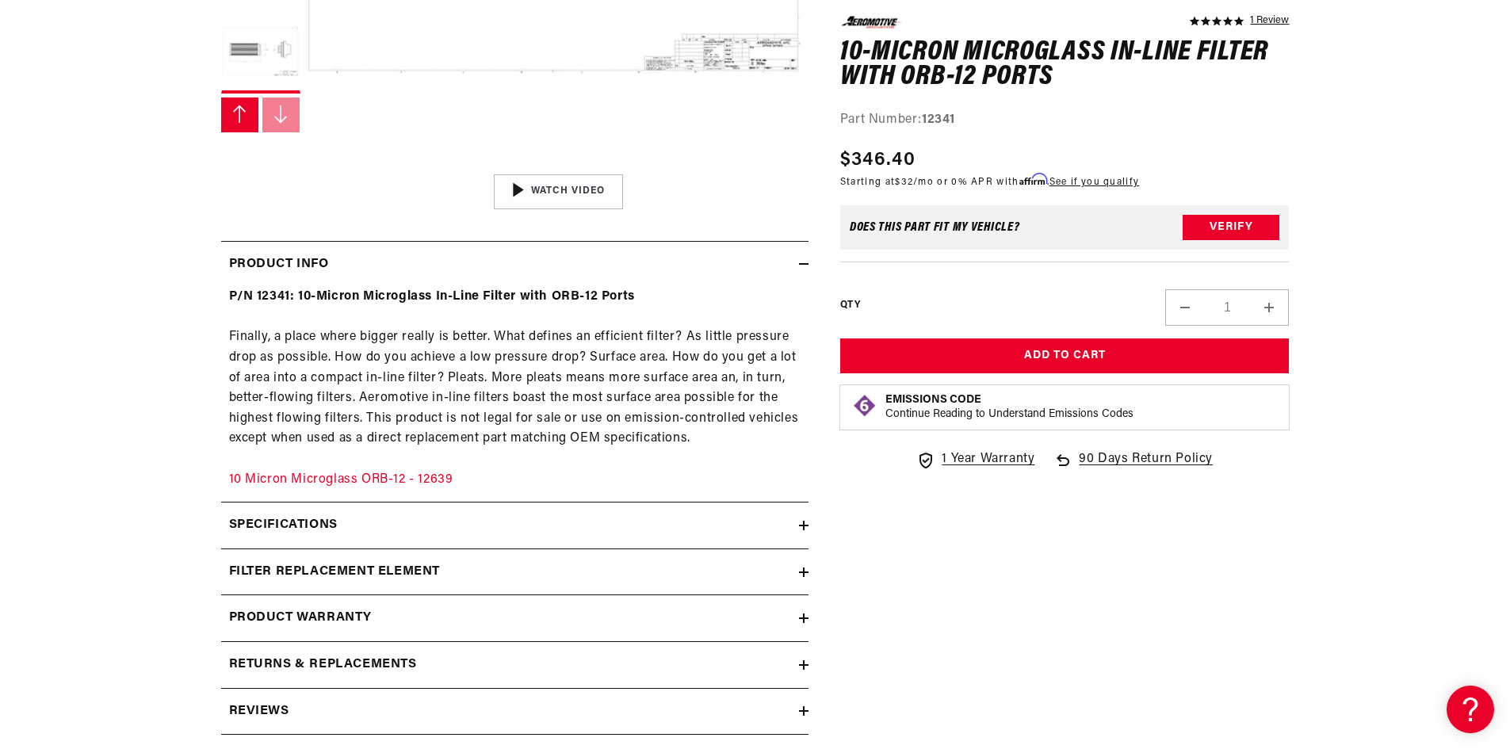
click at [812, 522] on div "5.0 star rating 1 Review 10-micron Microglass In-Line Filter with ORB-12 Ports …" at bounding box center [1048, 208] width 481 height 1085
click at [795, 527] on div "Specifications" at bounding box center [510, 525] width 578 height 21
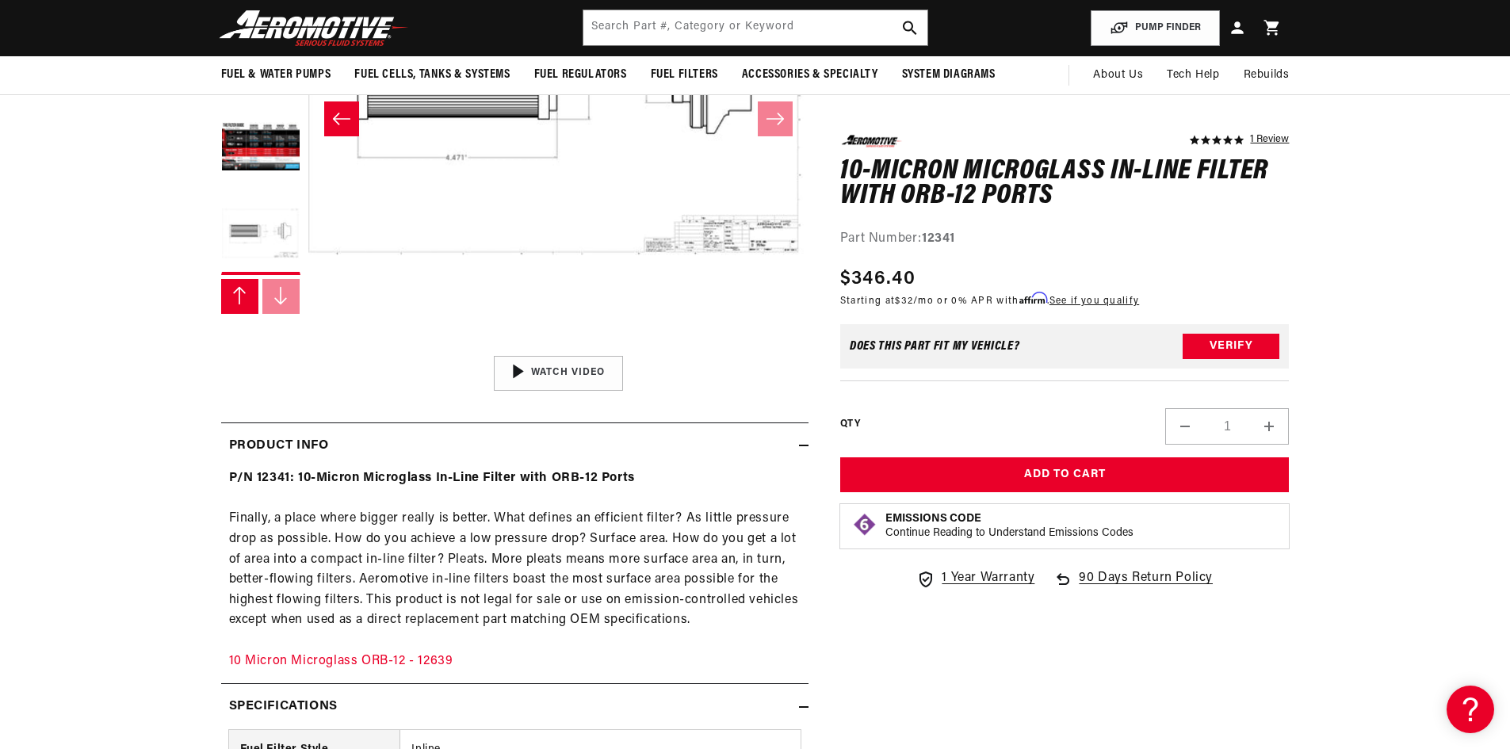
scroll to position [159, 0]
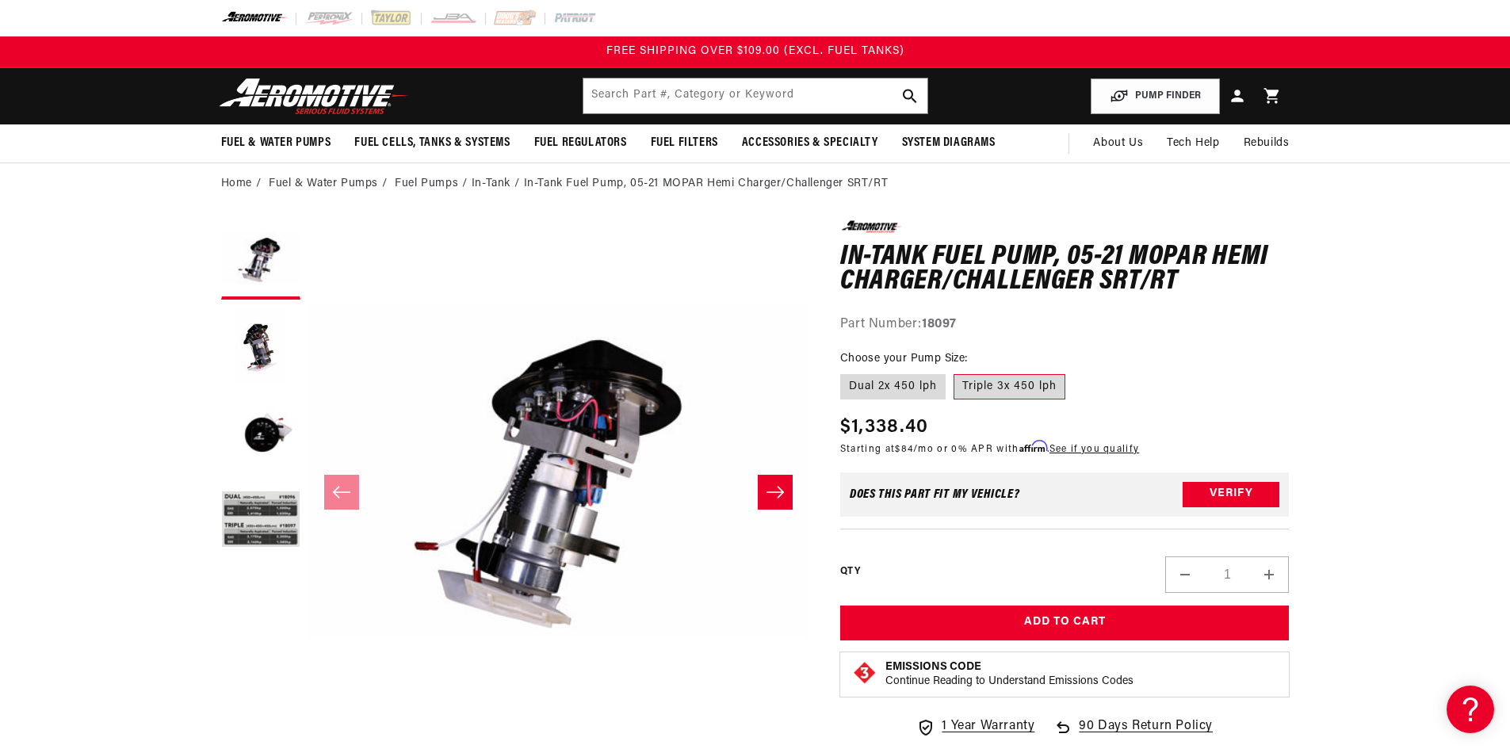
click at [778, 499] on icon "Slide right" at bounding box center [775, 492] width 19 height 16
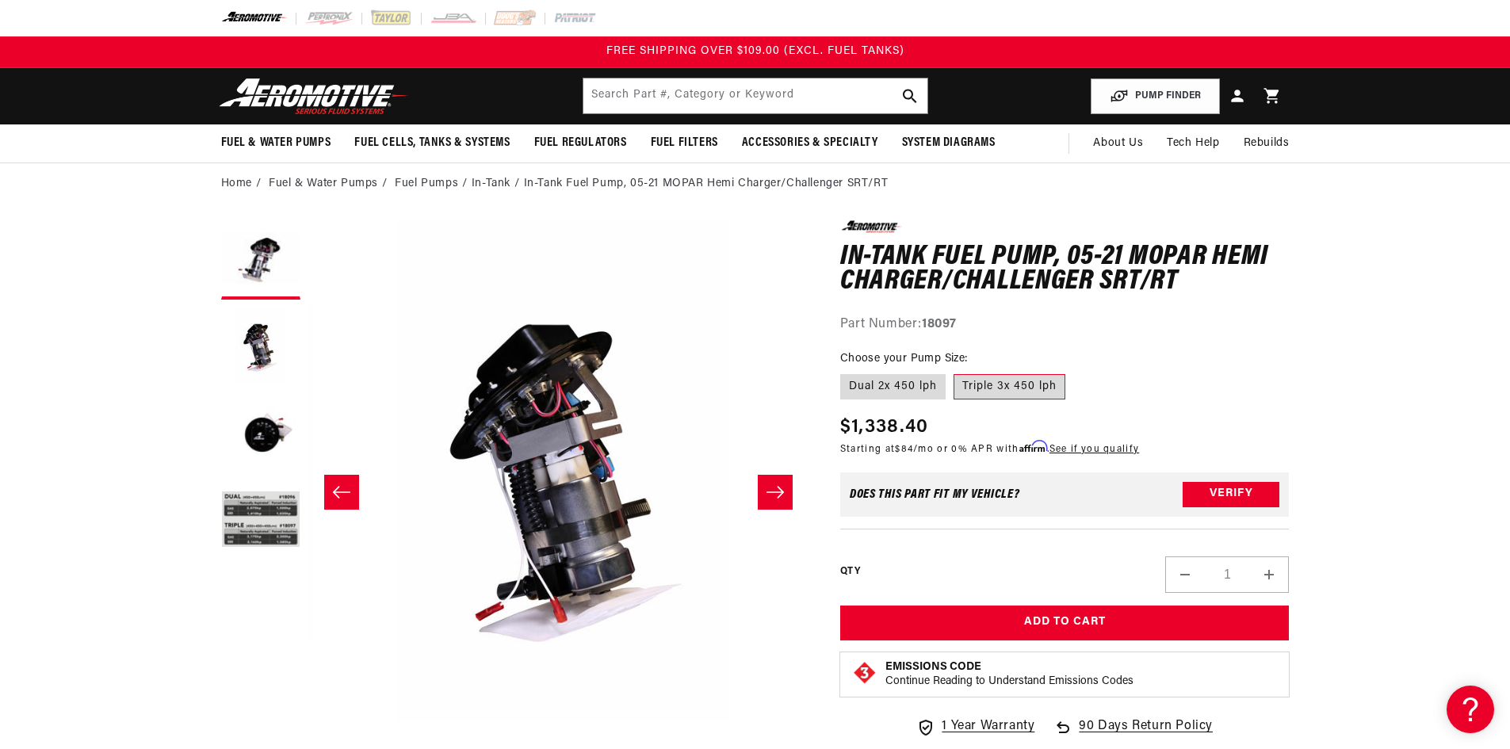
scroll to position [0, 500]
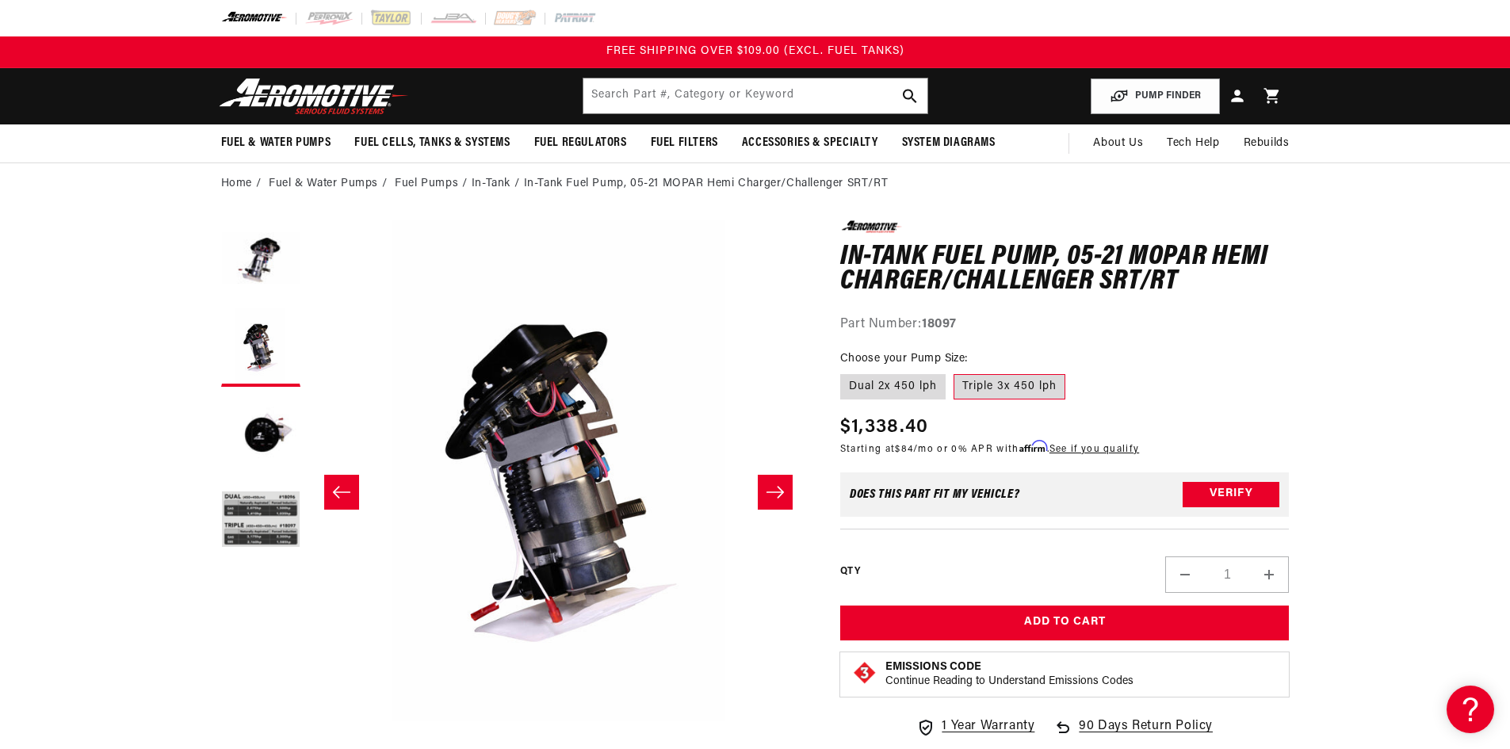
click at [778, 499] on icon "Slide right" at bounding box center [775, 492] width 19 height 16
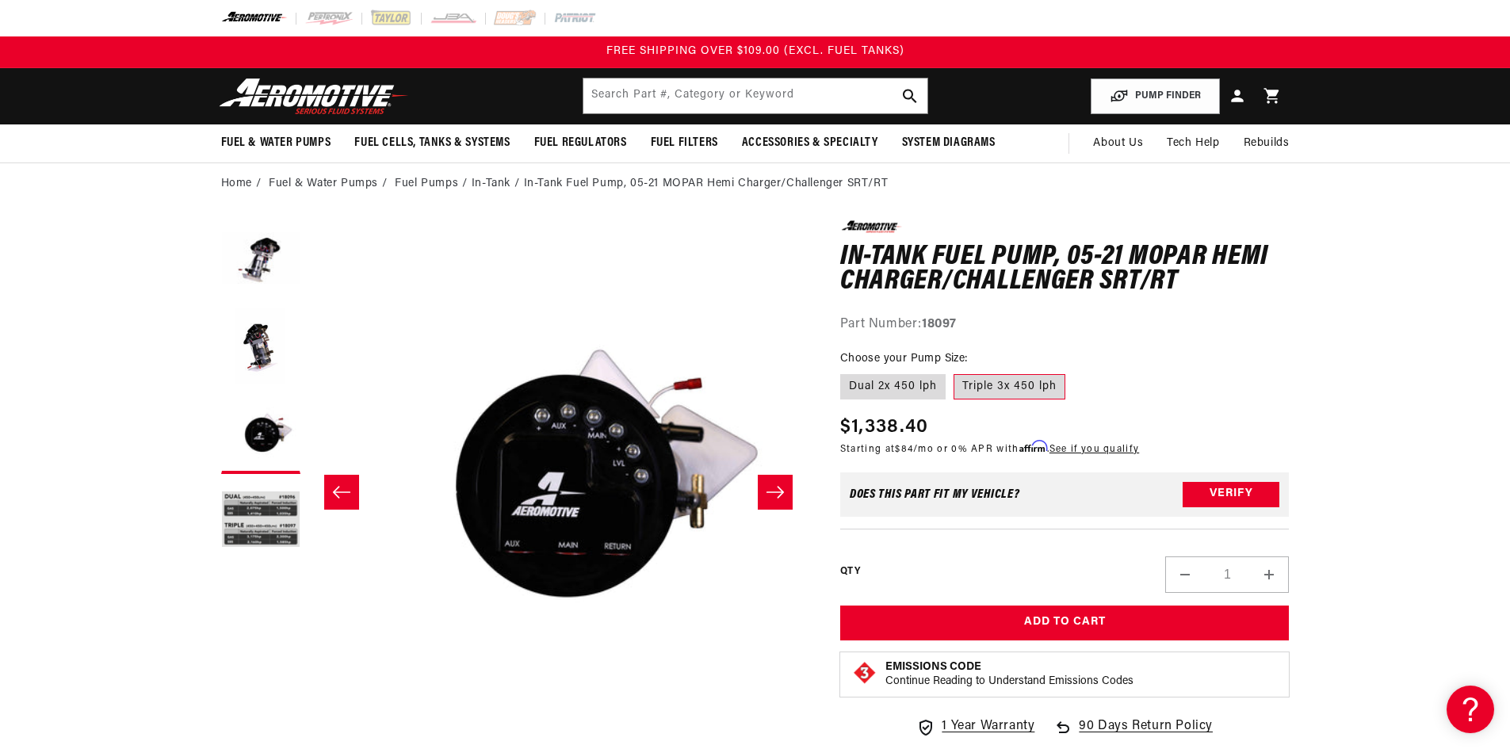
click at [778, 499] on icon "Slide right" at bounding box center [775, 492] width 19 height 16
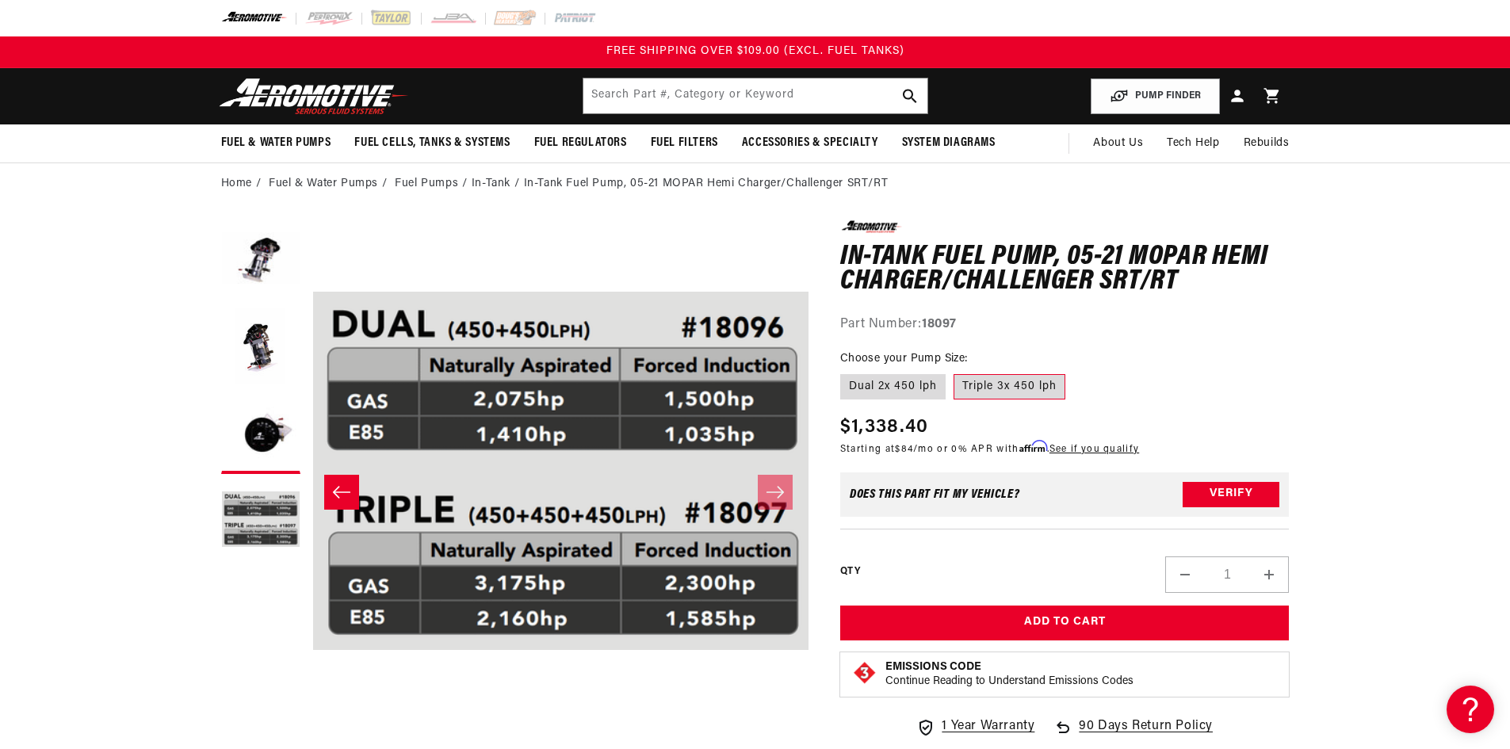
scroll to position [0, 1501]
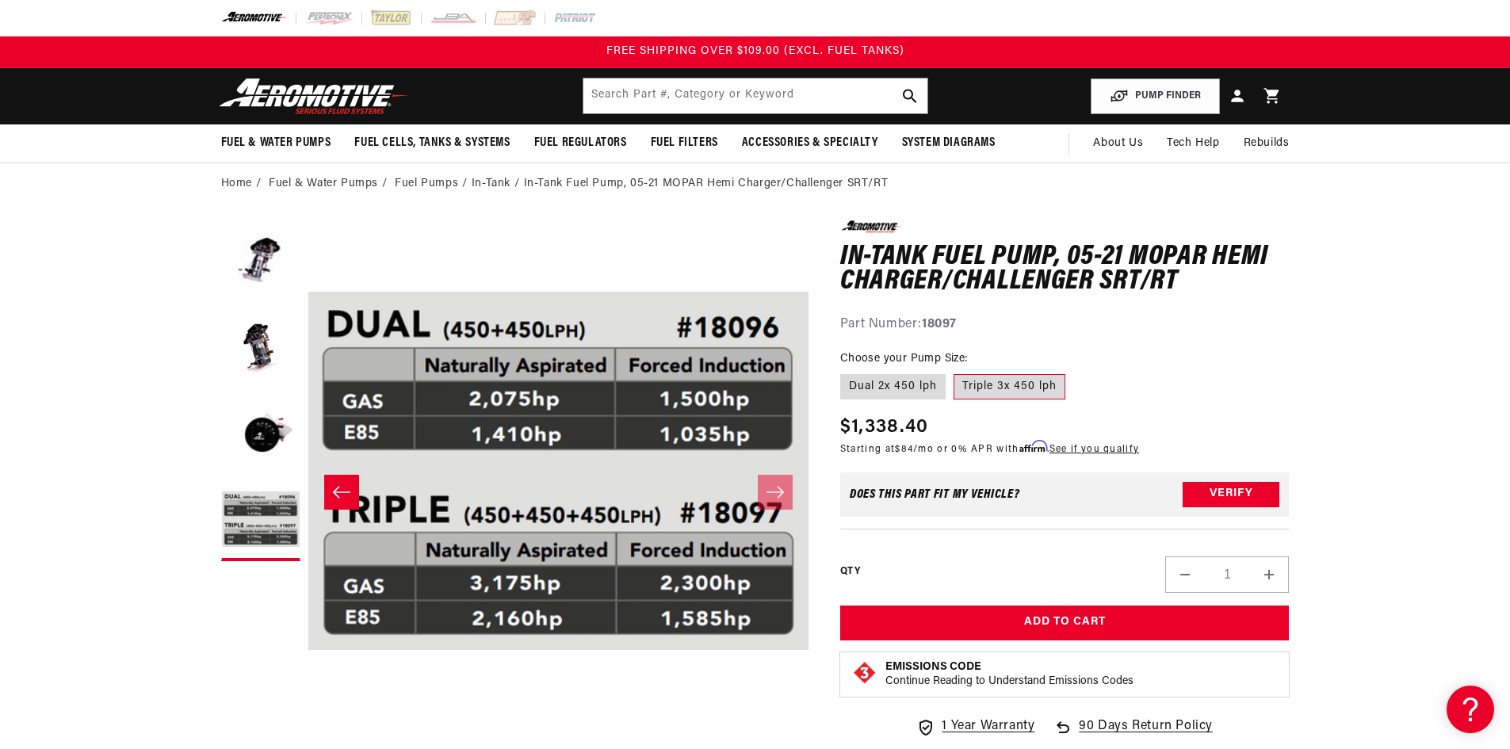
click at [346, 495] on icon "Slide left" at bounding box center [341, 492] width 19 height 16
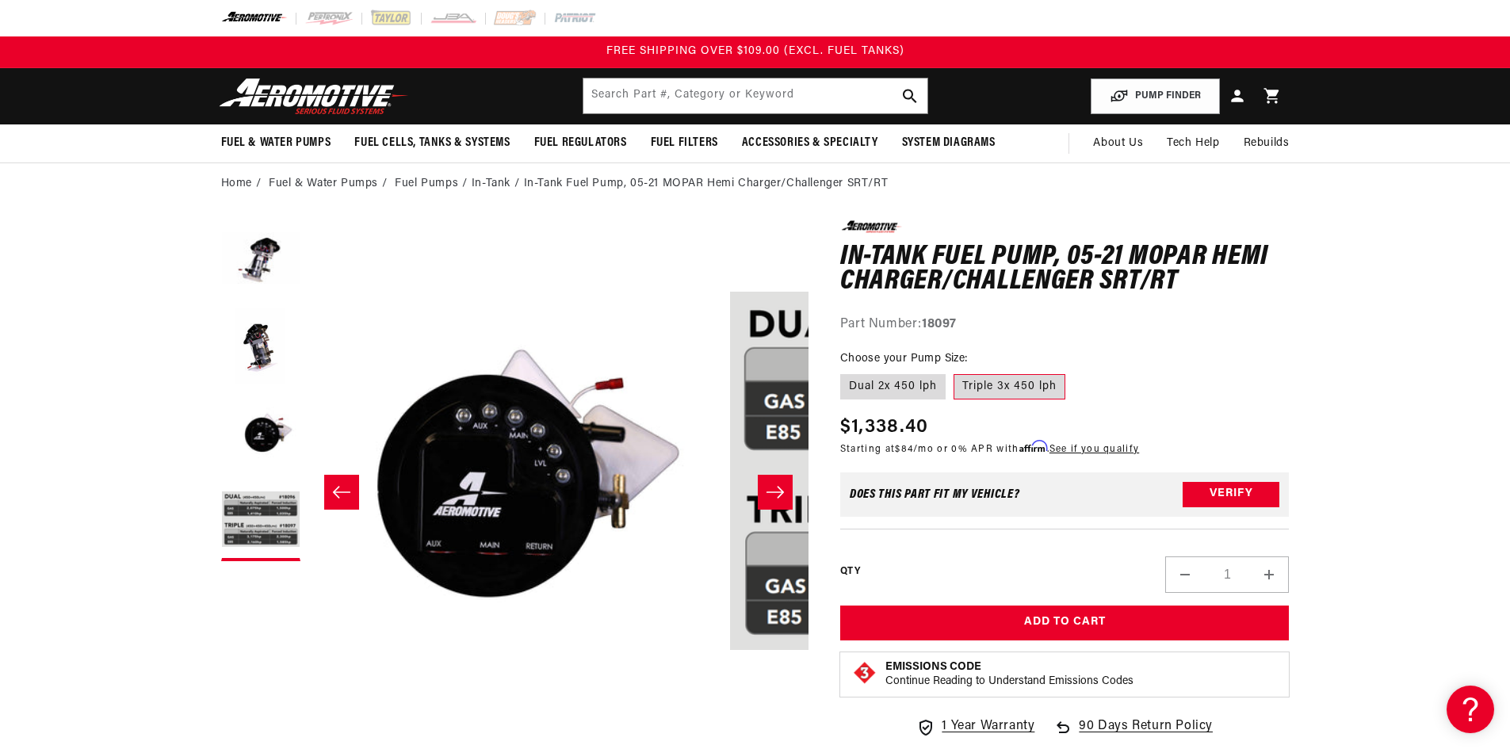
scroll to position [0, 1001]
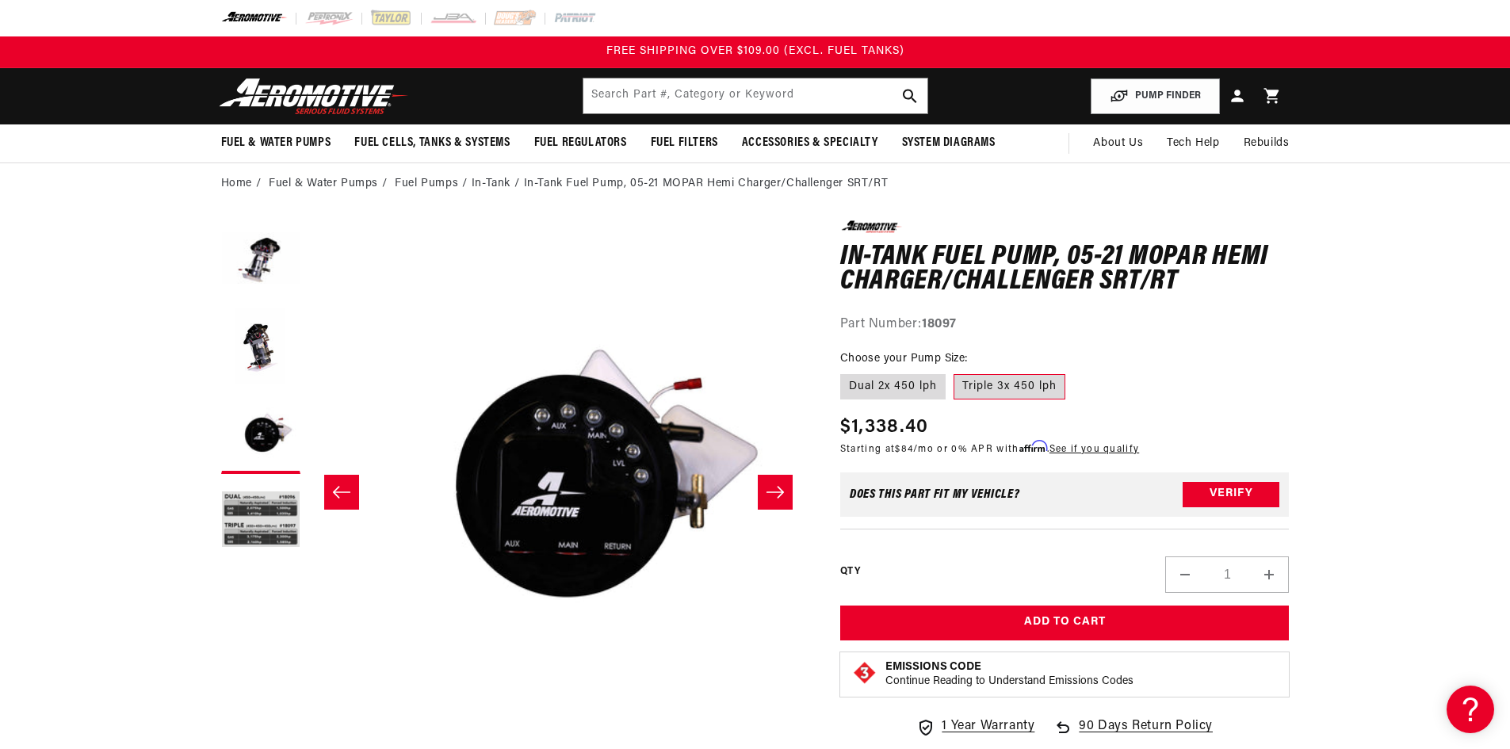
click at [346, 495] on icon "Slide left" at bounding box center [341, 492] width 19 height 16
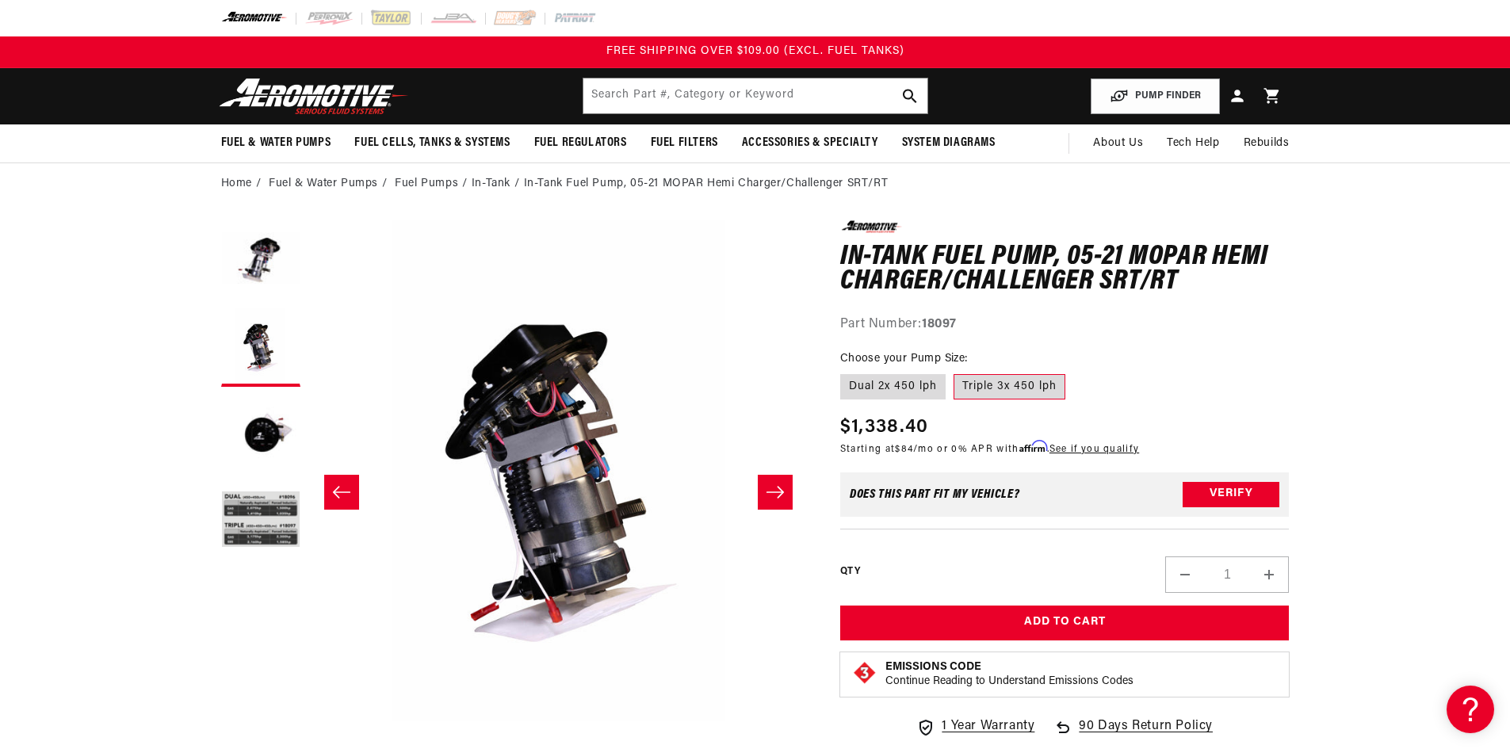
click at [346, 495] on icon "Slide left" at bounding box center [341, 492] width 19 height 16
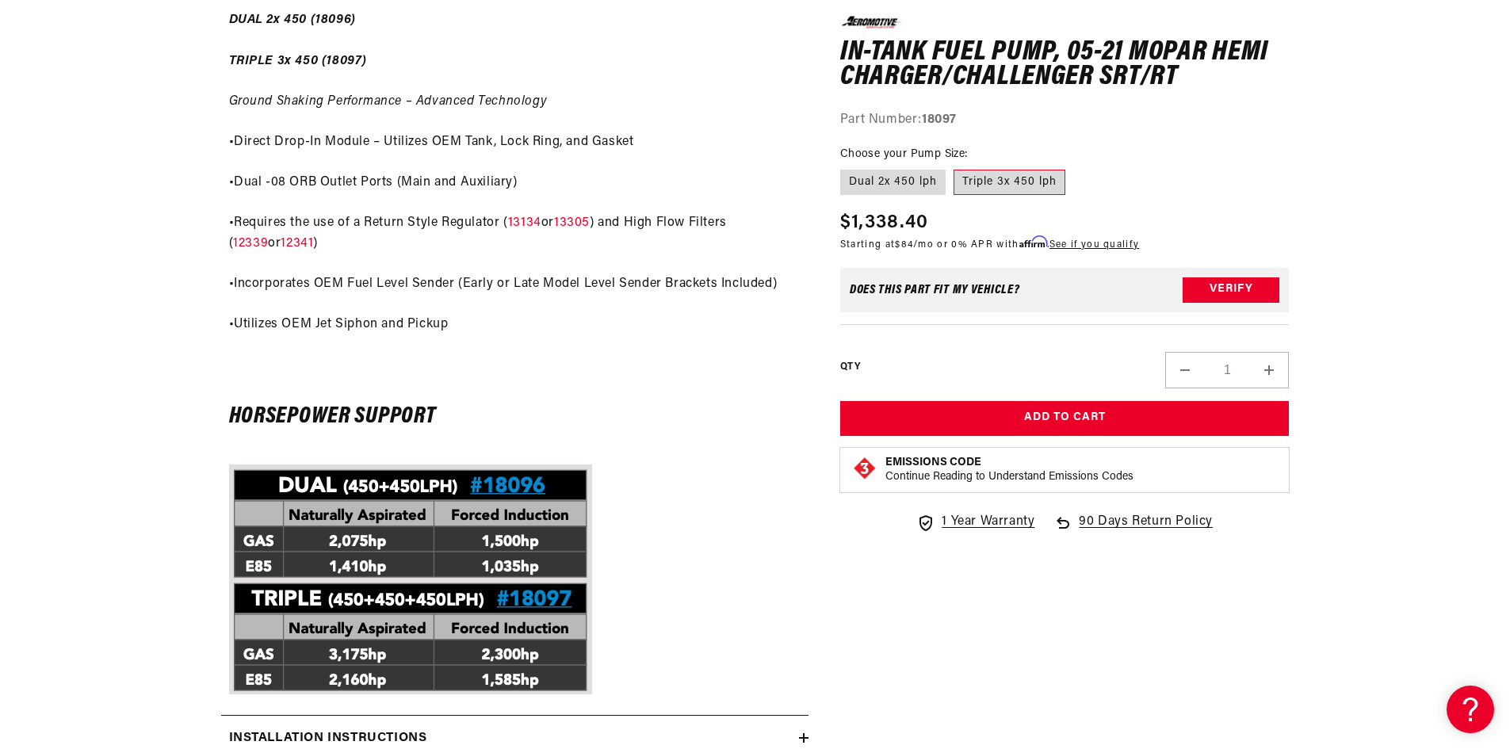
scroll to position [1030, 0]
